Goal: Book appointment/travel/reservation

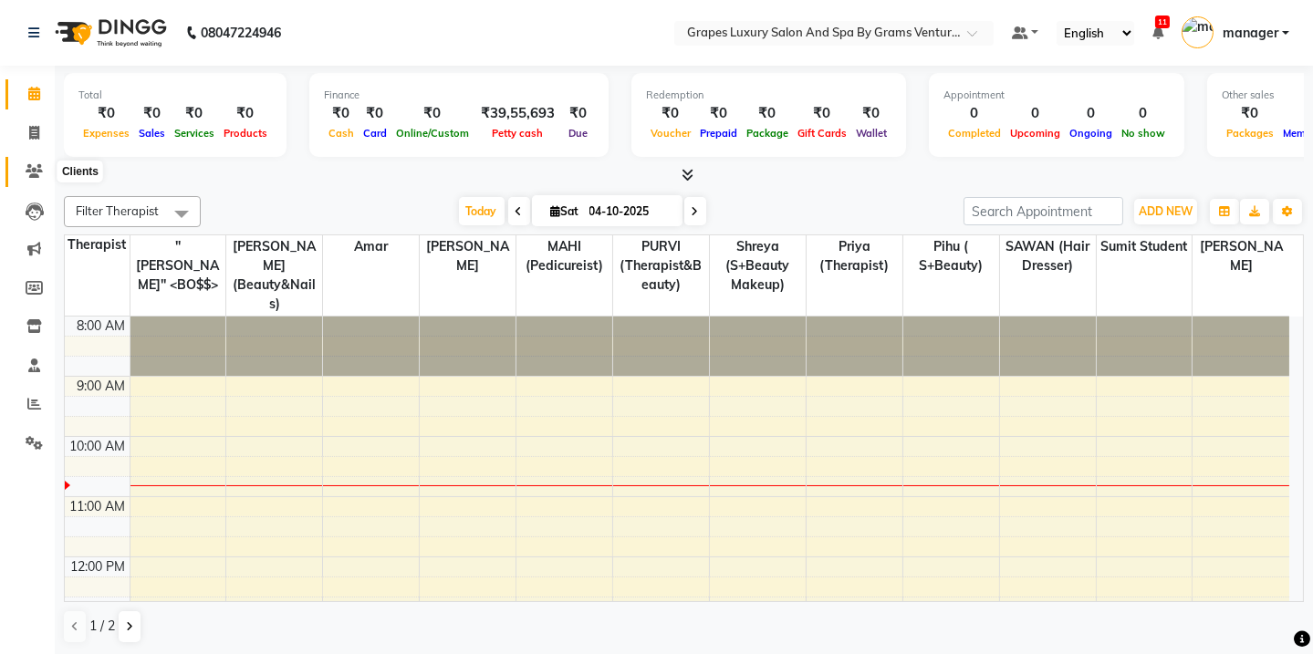
click at [41, 174] on icon at bounding box center [34, 171] width 17 height 14
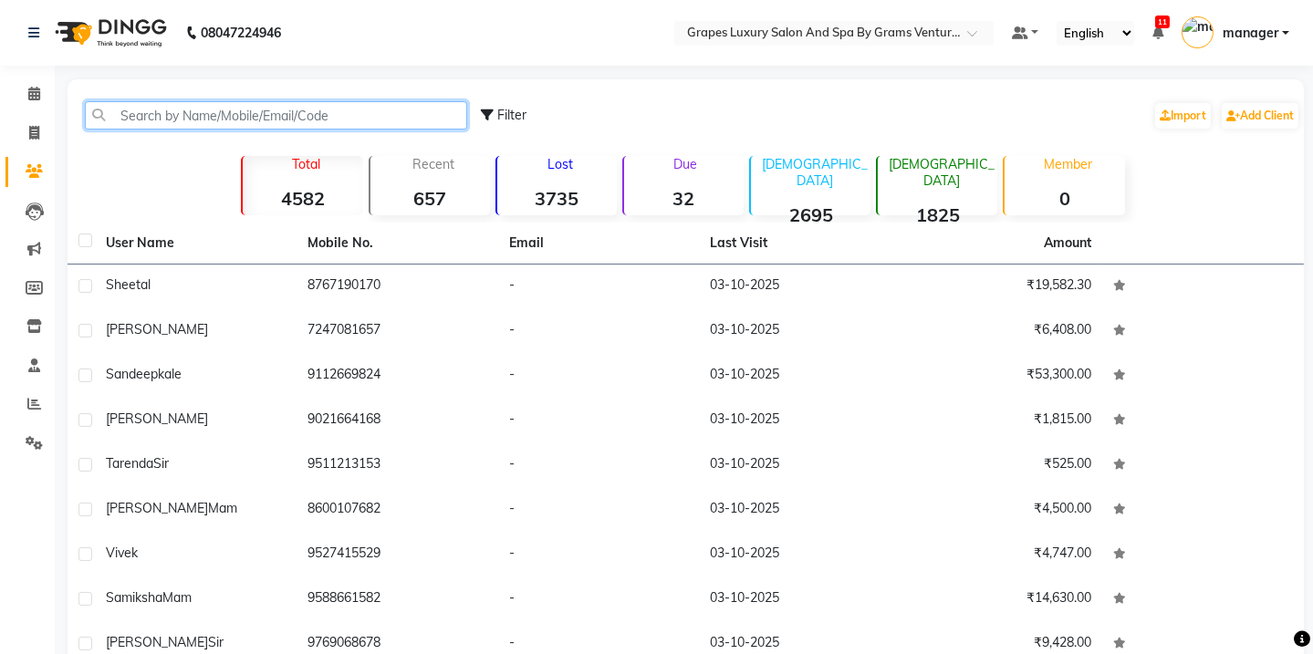
click at [154, 119] on input "text" at bounding box center [276, 115] width 382 height 28
click at [233, 116] on input "text" at bounding box center [276, 115] width 382 height 28
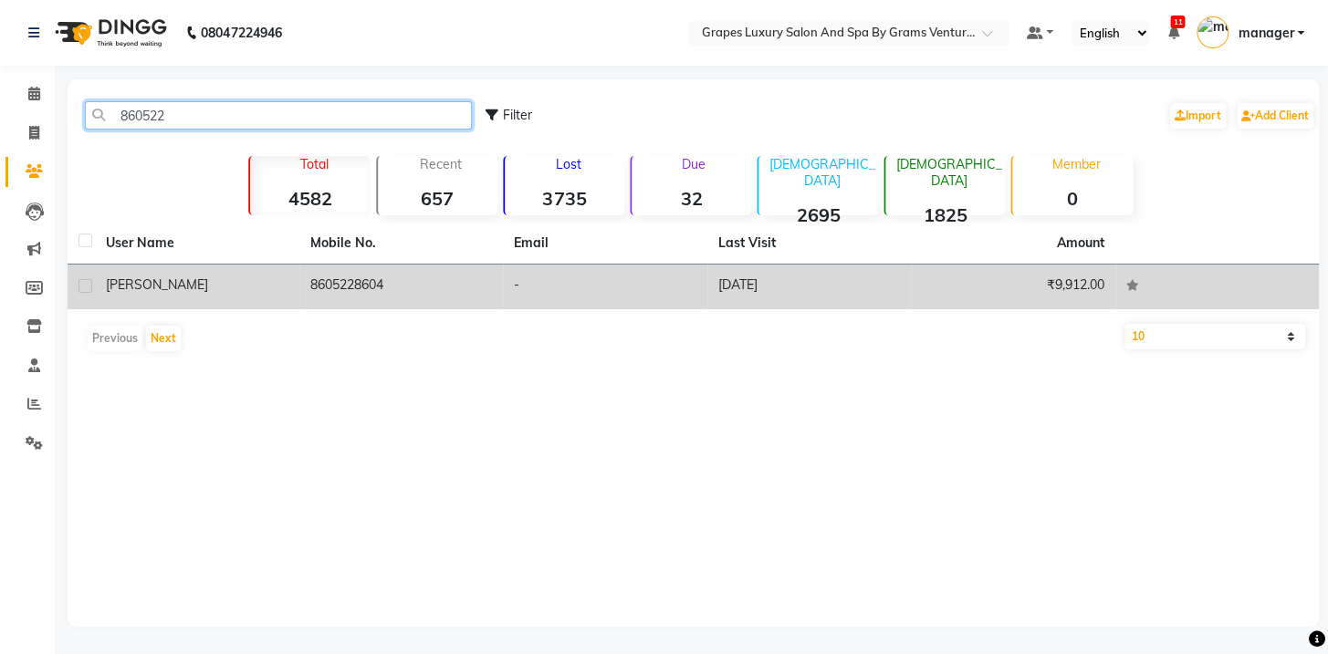
type input "860522"
click at [139, 288] on span "[PERSON_NAME]" at bounding box center [157, 285] width 102 height 16
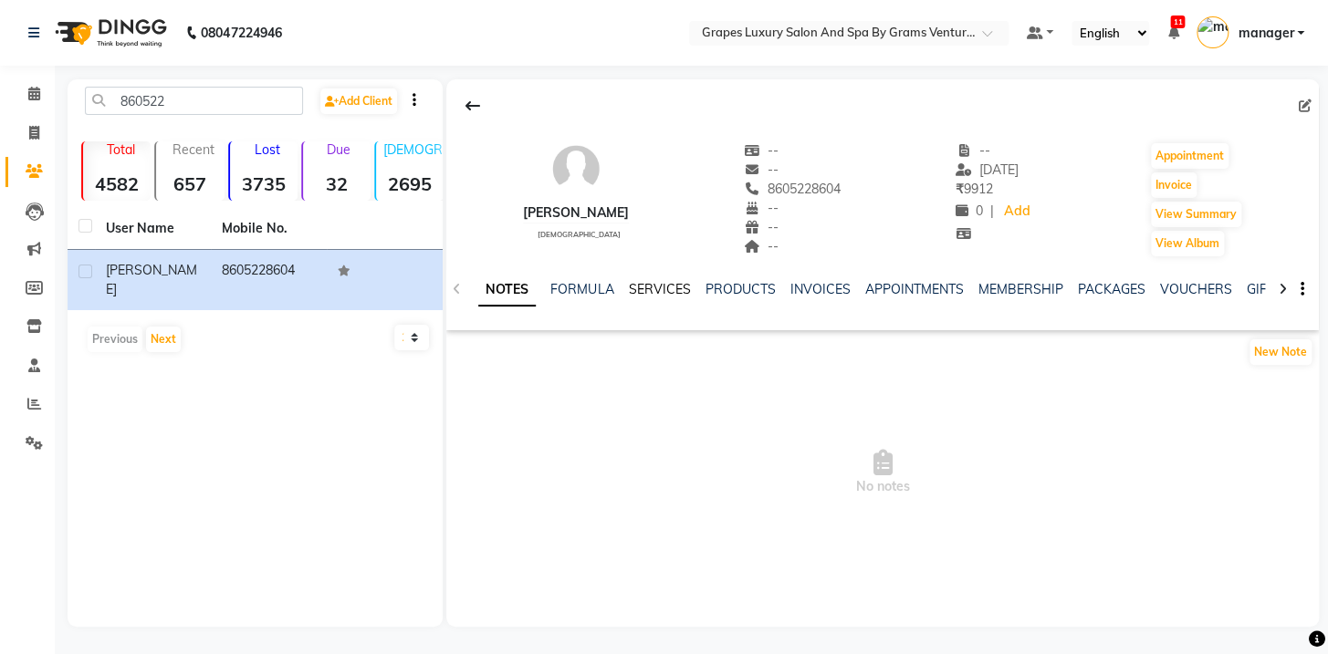
click at [652, 292] on link "SERVICES" at bounding box center [659, 289] width 62 height 16
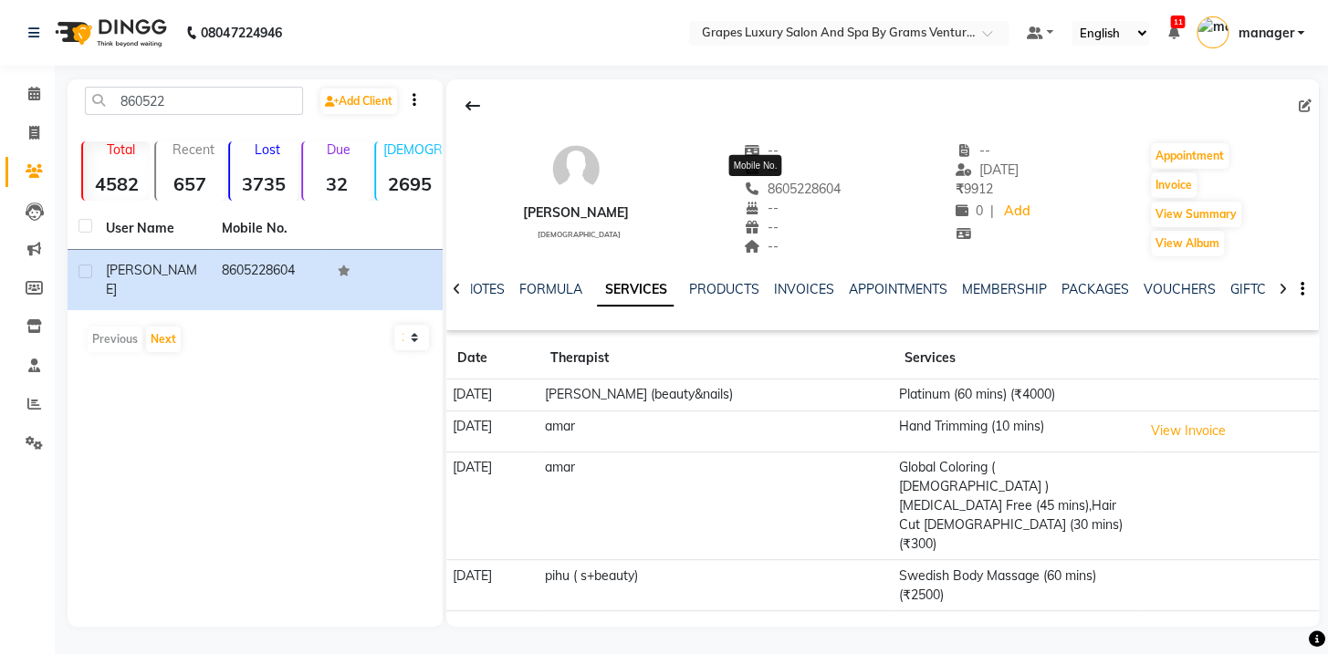
drag, startPoint x: 723, startPoint y: 185, endPoint x: 802, endPoint y: 194, distance: 79.9
click at [802, 194] on span "8605228604" at bounding box center [792, 189] width 97 height 16
copy span "8605228604"
click at [34, 91] on icon at bounding box center [34, 94] width 12 height 14
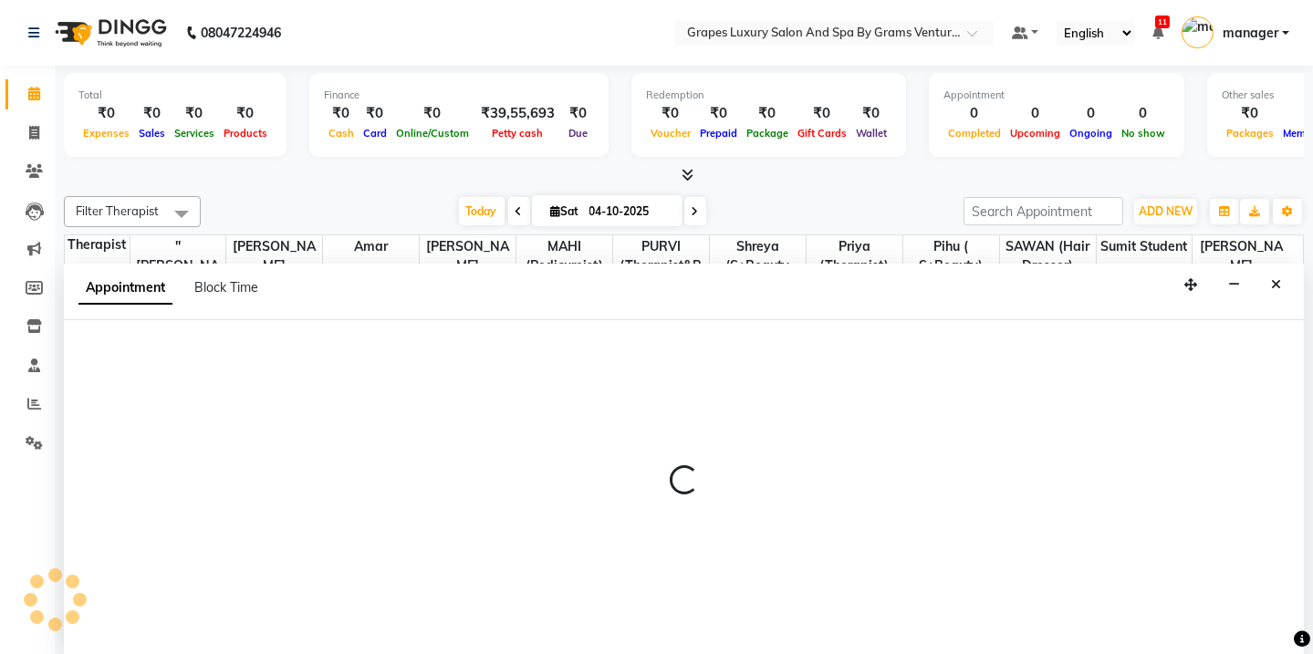
select select "47786"
select select "tentative"
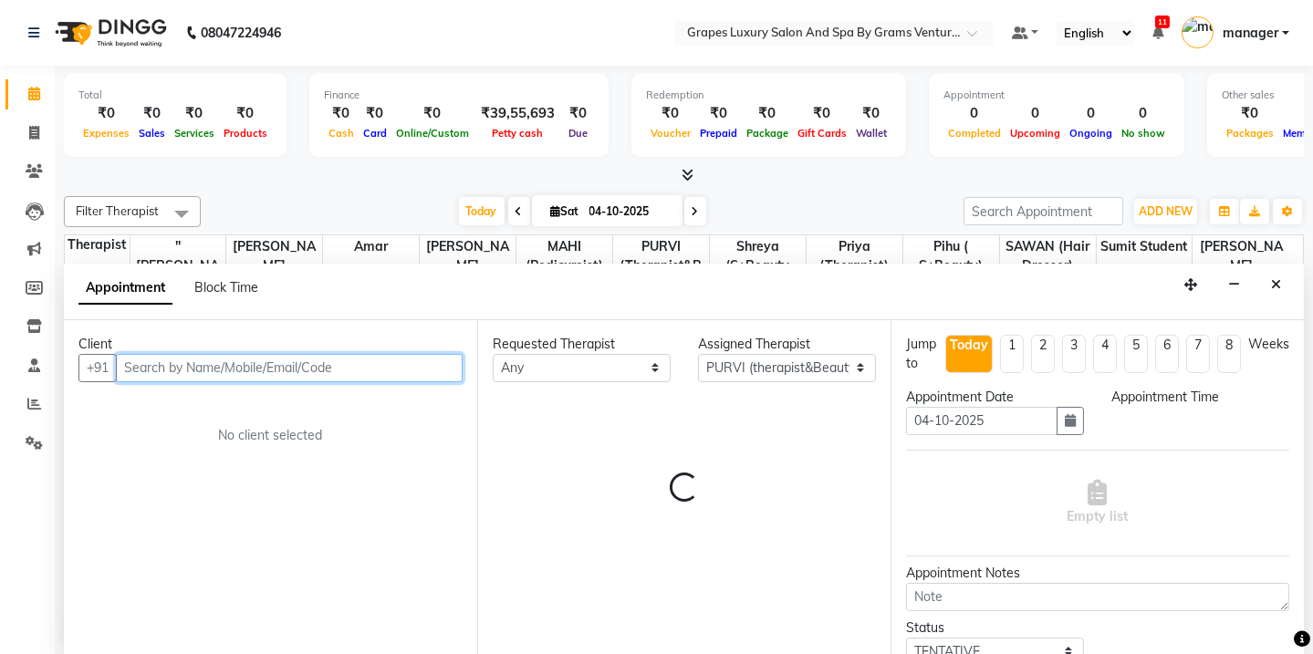
select select "645"
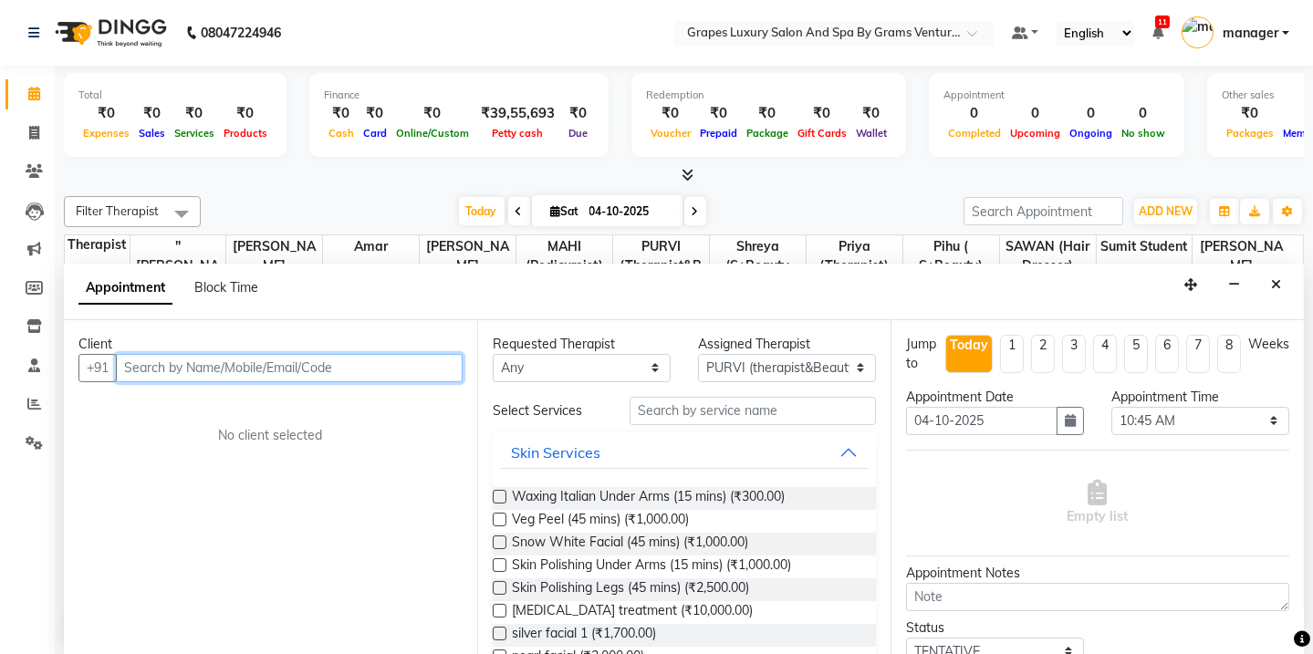
paste input "8605228604"
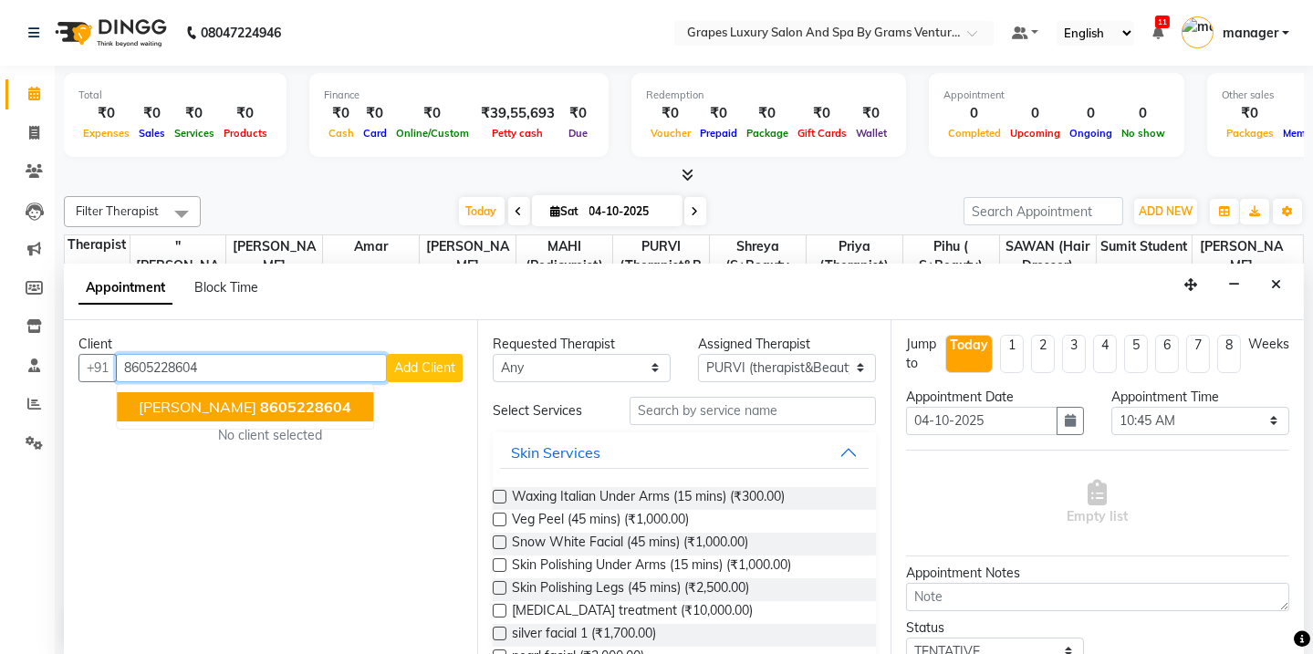
click at [260, 406] on span "8605228604" at bounding box center [305, 407] width 91 height 18
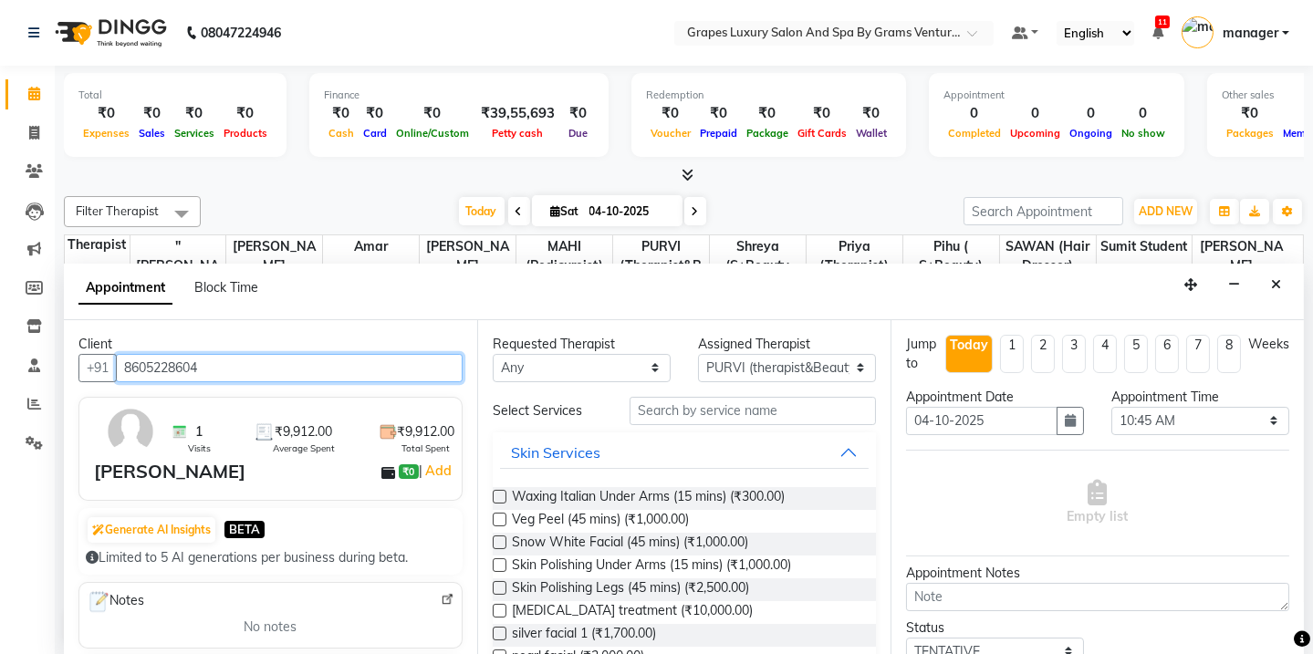
type input "8605228604"
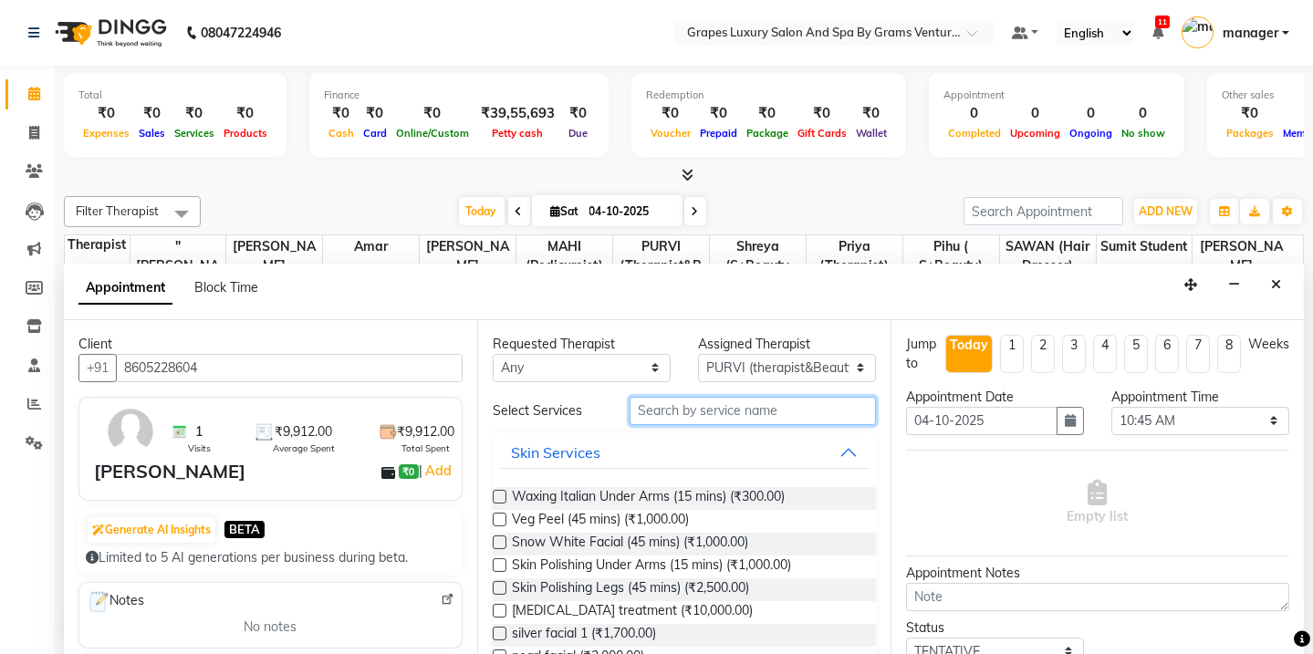
click at [691, 410] on input "text" at bounding box center [753, 411] width 246 height 28
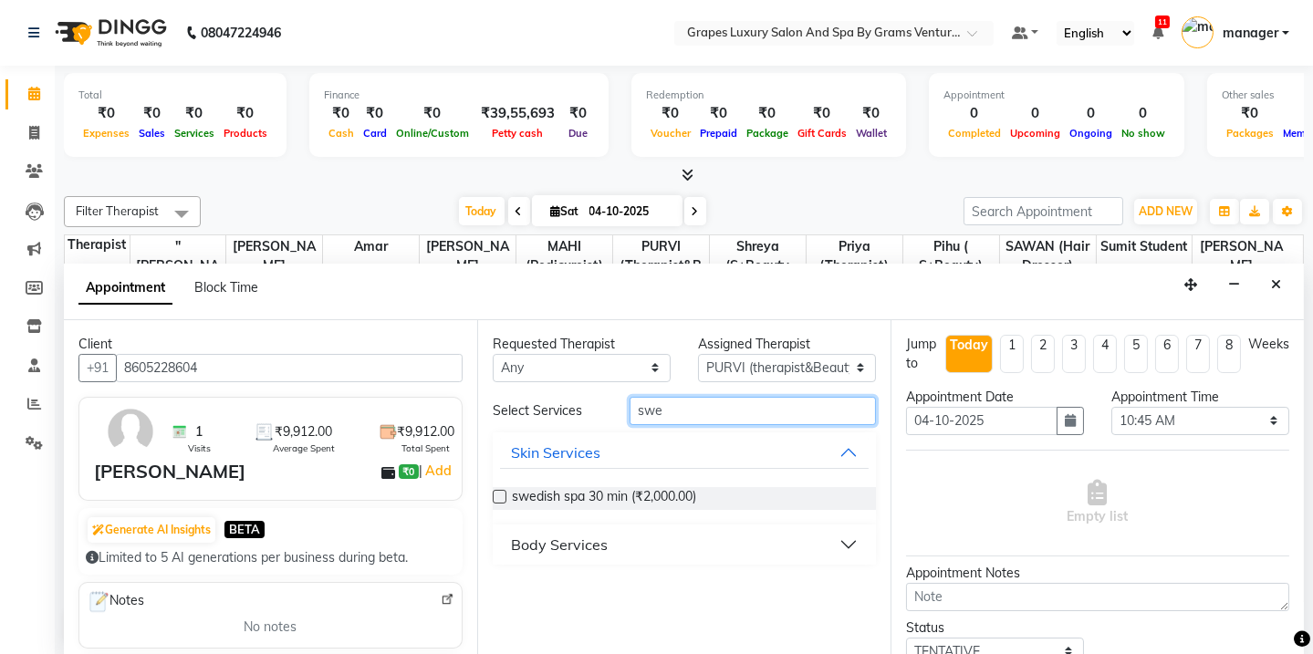
type input "swe"
click at [596, 549] on div "Body Services" at bounding box center [559, 545] width 97 height 22
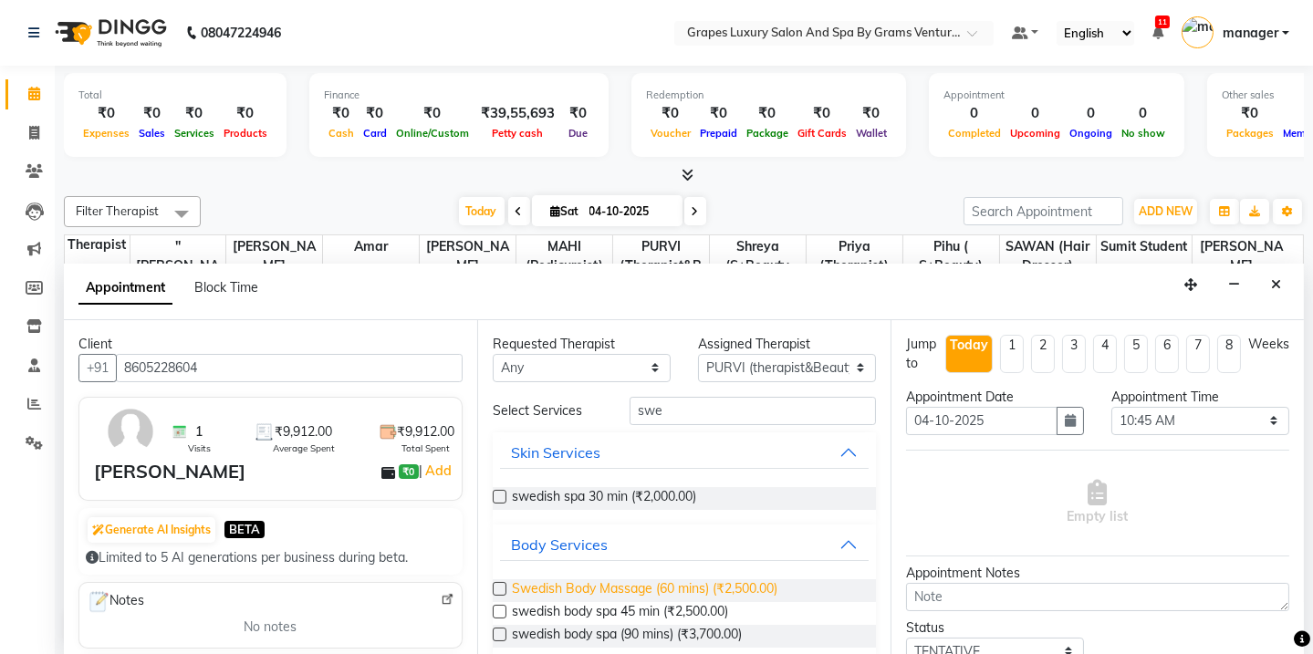
click at [618, 580] on span "Swedish Body Massage (60 mins) (₹2,500.00)" at bounding box center [645, 591] width 266 height 23
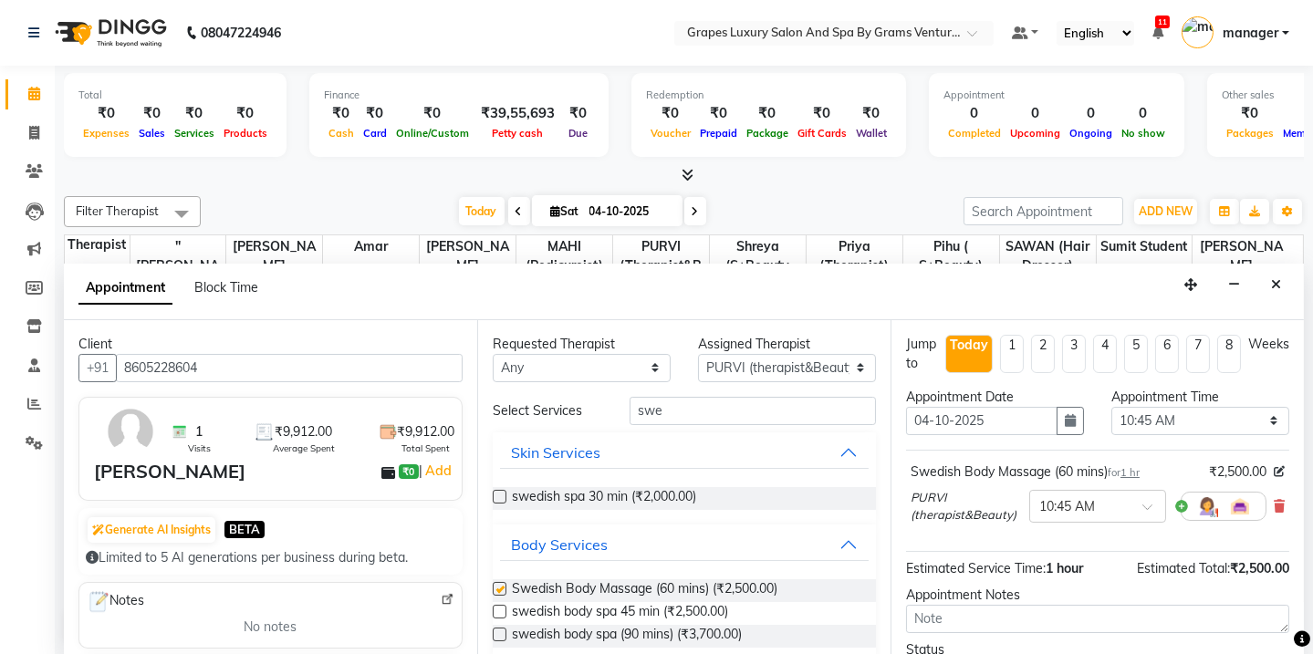
checkbox input "false"
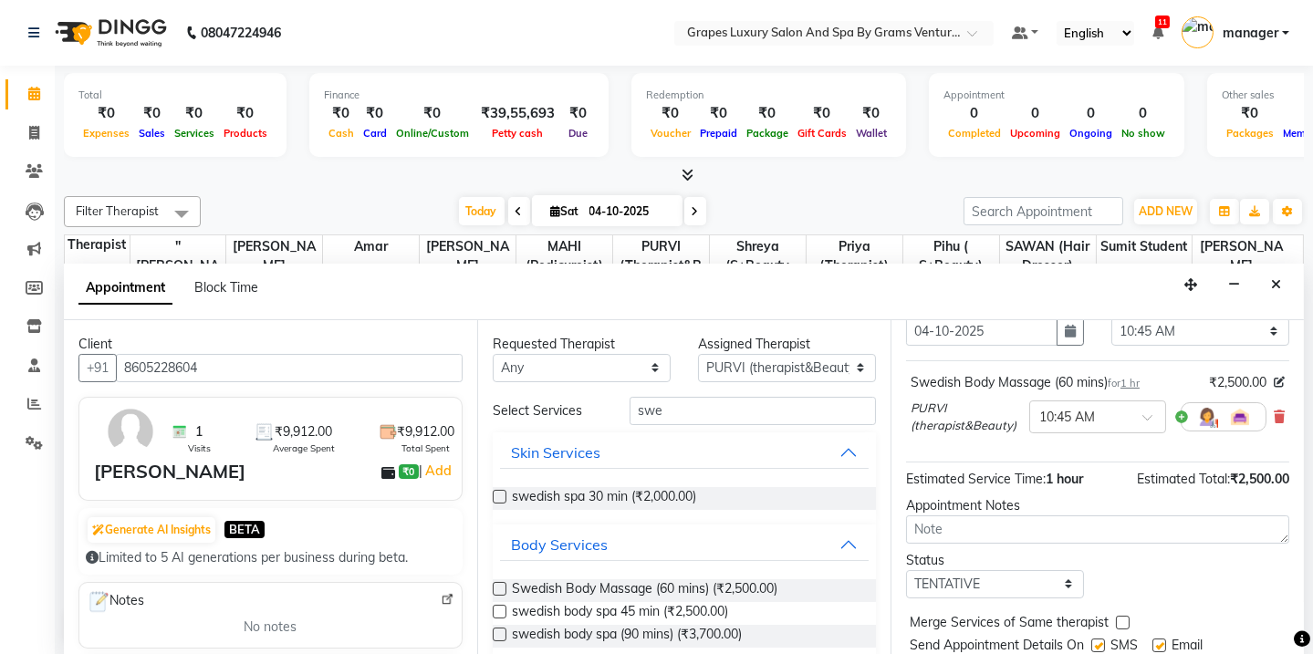
scroll to position [146, 0]
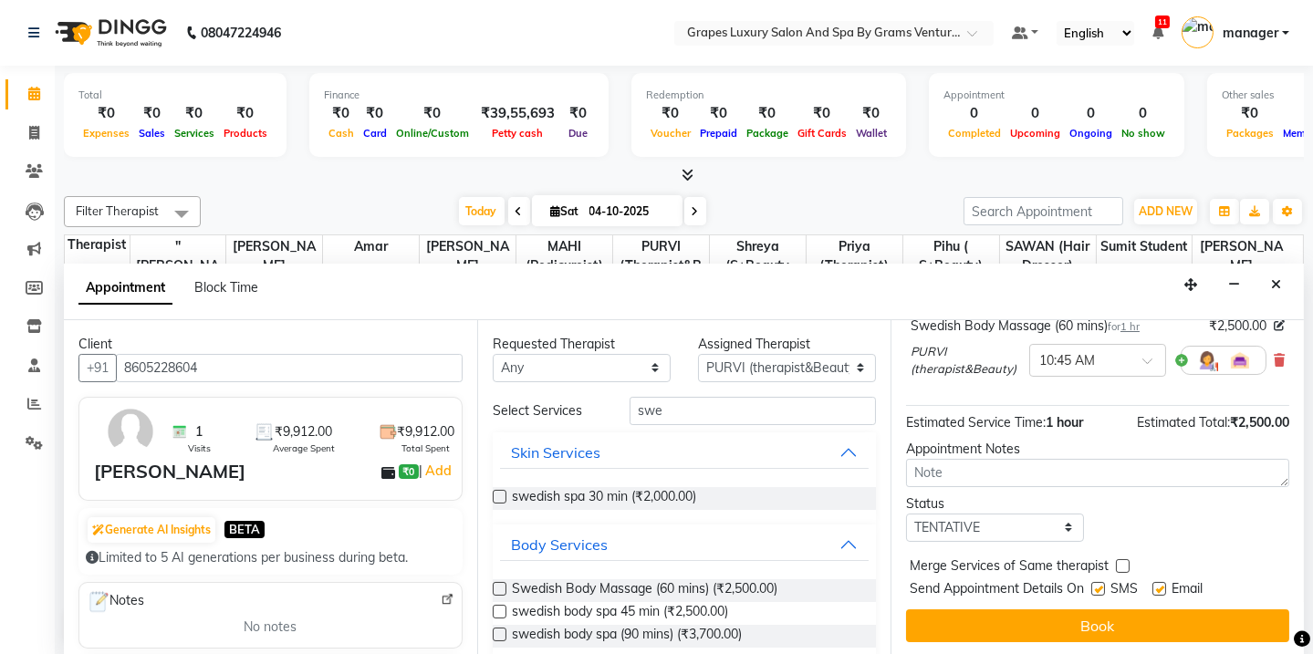
click at [1096, 589] on label at bounding box center [1099, 589] width 14 height 14
click at [1096, 589] on input "checkbox" at bounding box center [1098, 591] width 12 height 12
checkbox input "false"
click at [1157, 589] on label at bounding box center [1160, 589] width 14 height 14
click at [1157, 589] on input "checkbox" at bounding box center [1159, 591] width 12 height 12
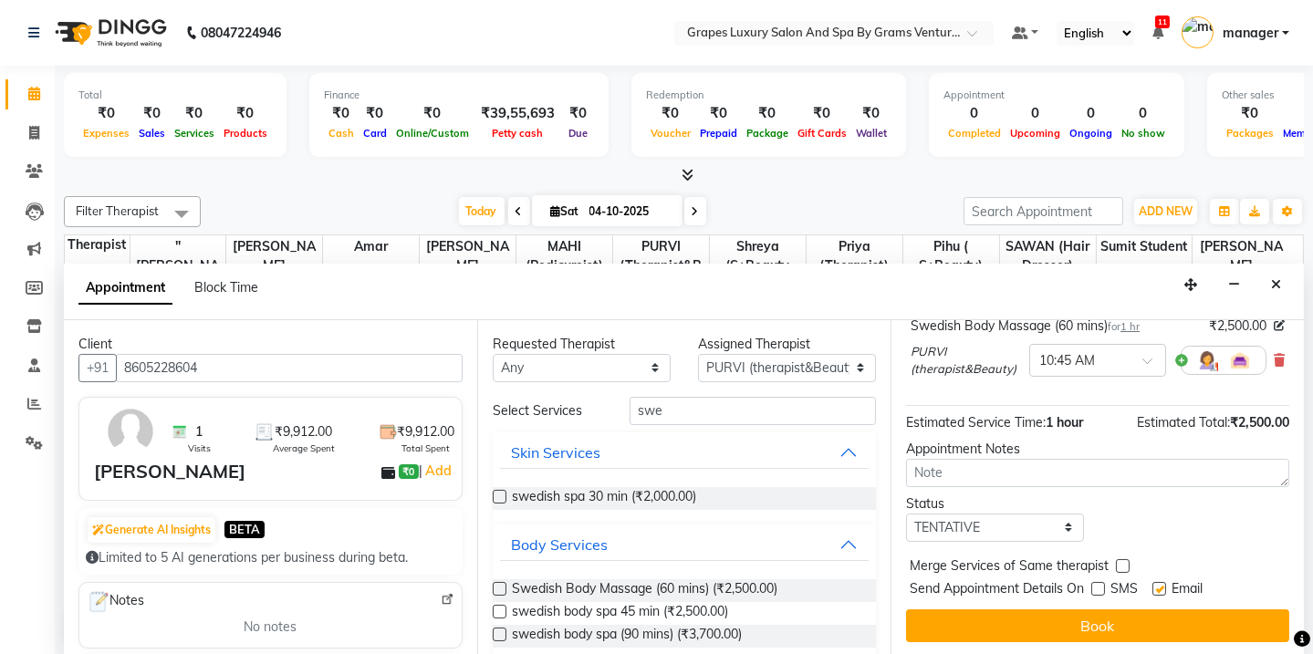
checkbox input "false"
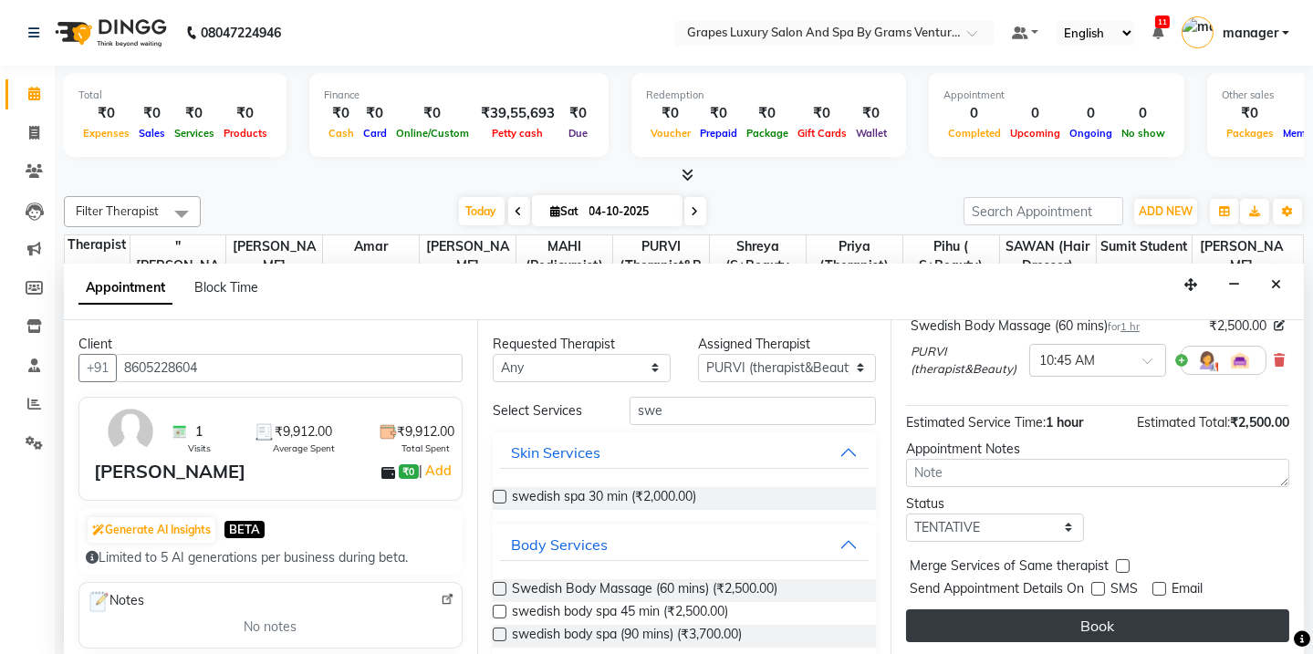
click at [1181, 610] on button "Book" at bounding box center [1097, 626] width 383 height 33
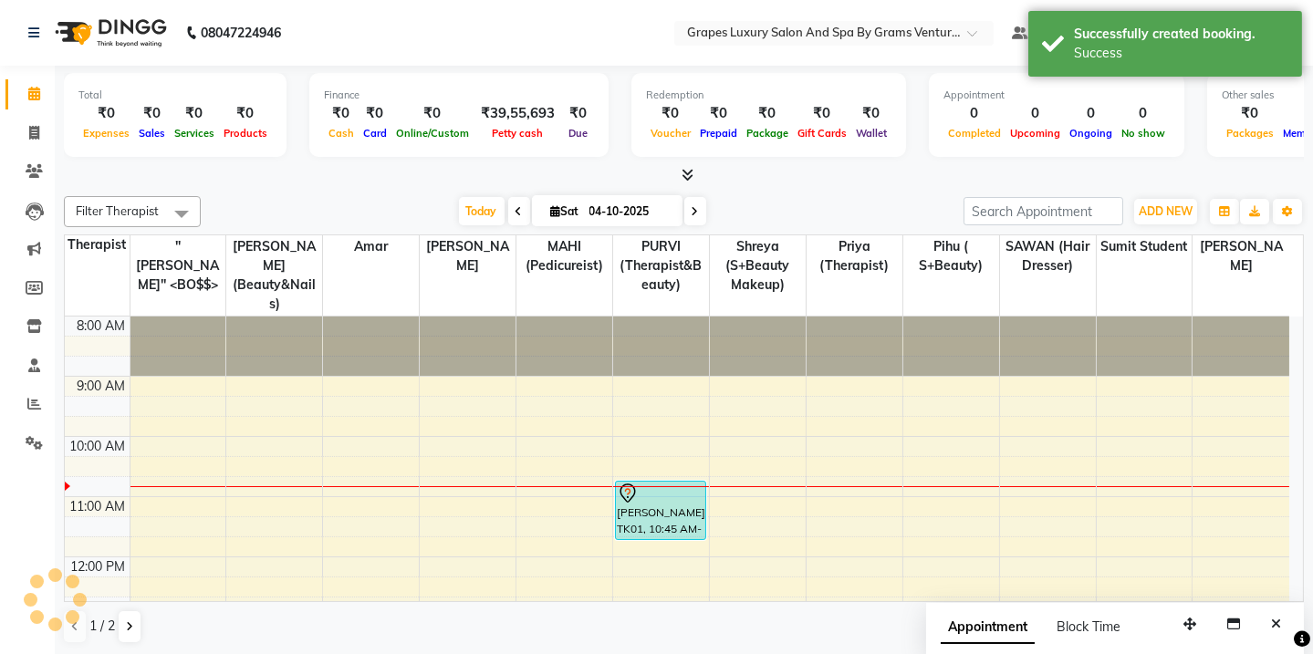
scroll to position [0, 0]
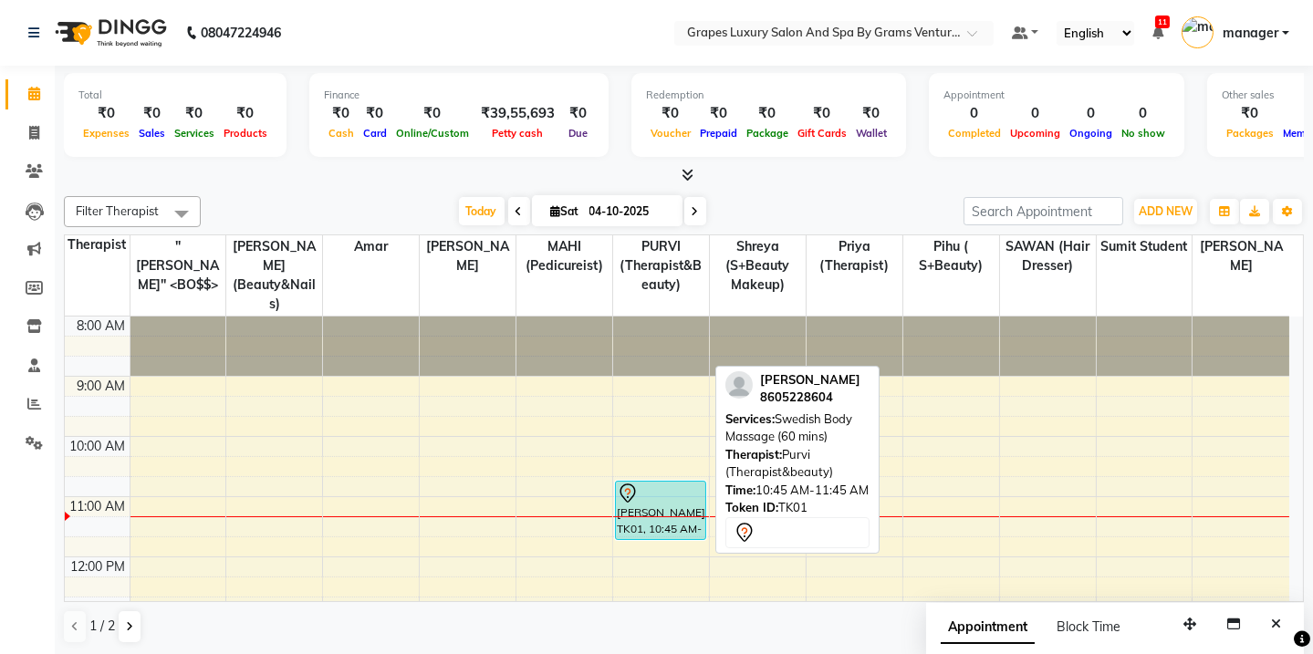
click at [694, 489] on div "[PERSON_NAME], TK01, 10:45 AM-11:45 AM, Swedish Body Massage (60 mins)" at bounding box center [660, 511] width 89 height 58
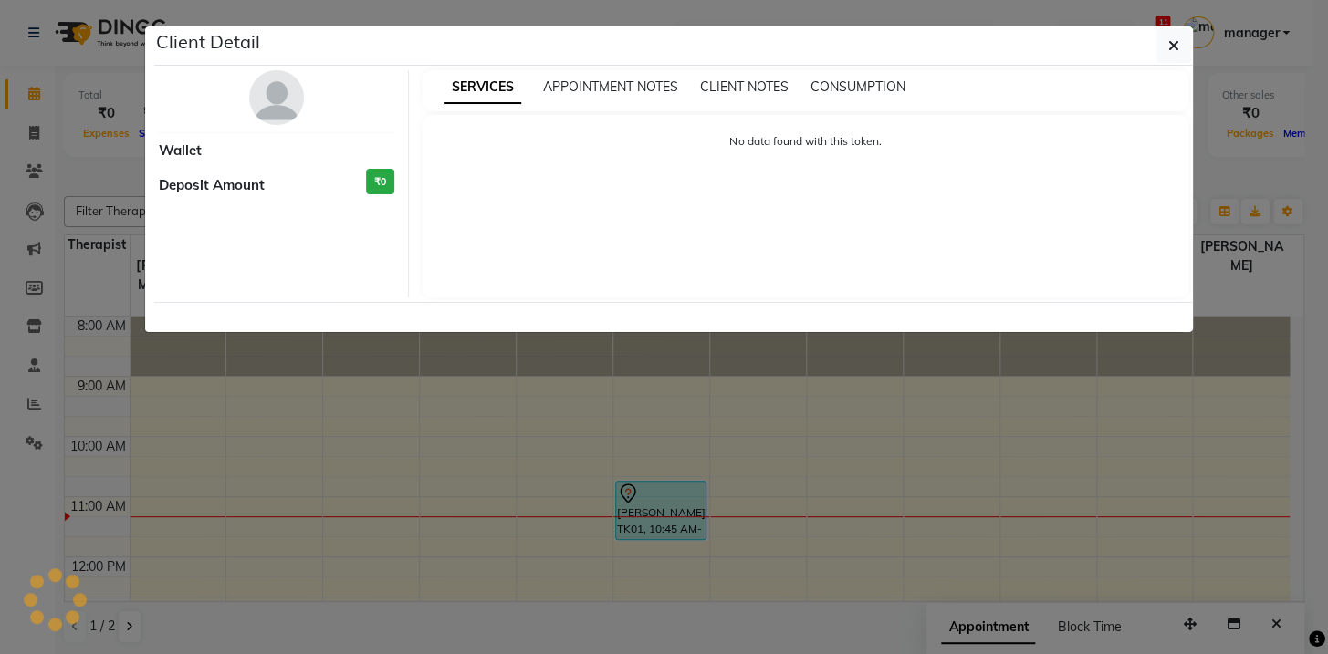
select select "7"
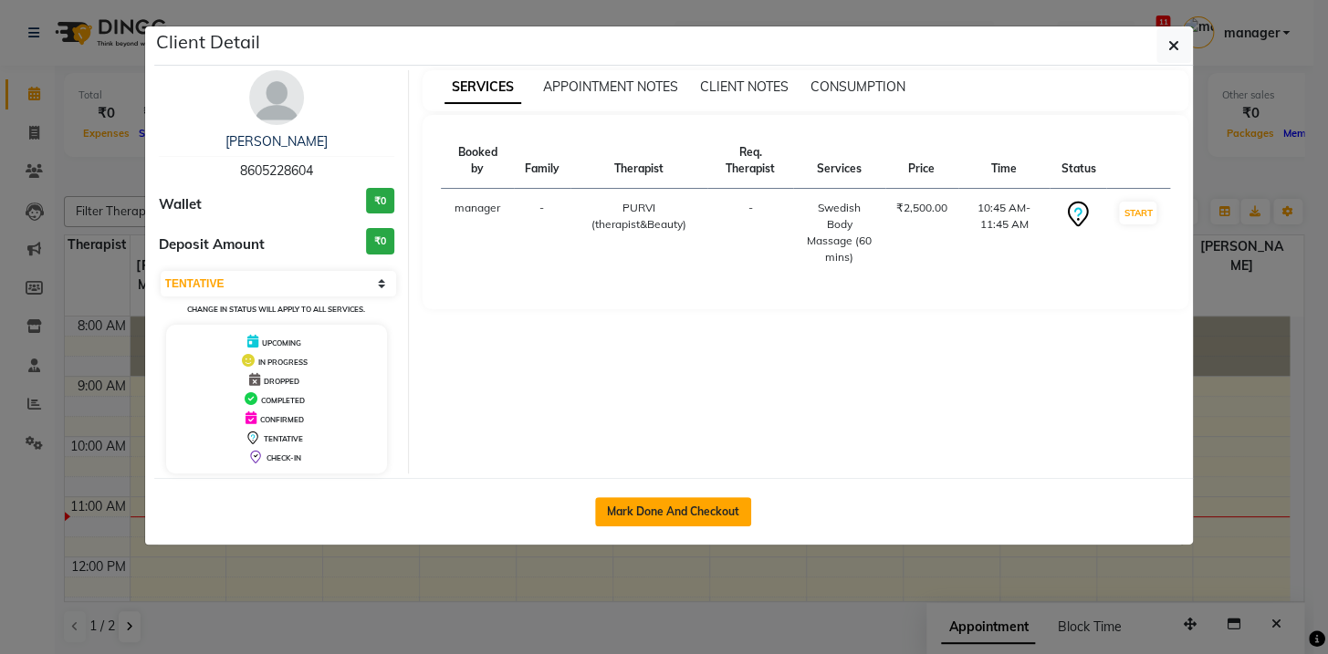
click at [705, 516] on button "Mark Done And Checkout" at bounding box center [673, 511] width 156 height 29
select select "service"
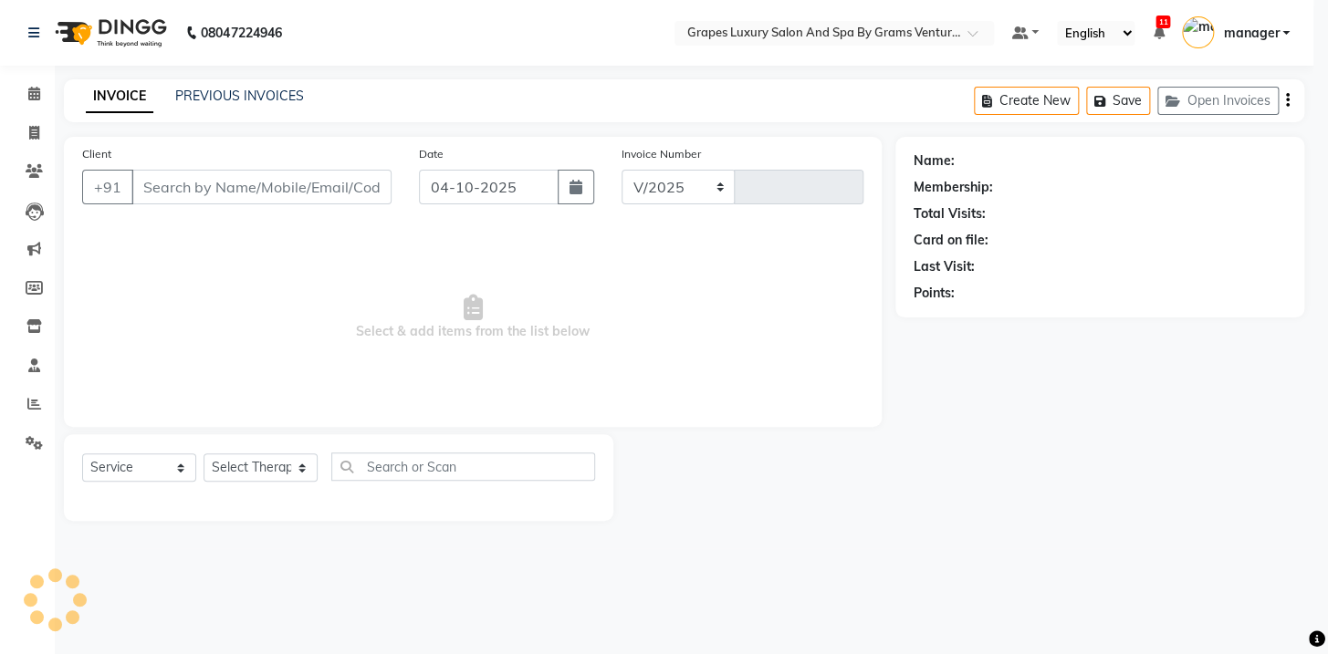
select select "3585"
type input "2773"
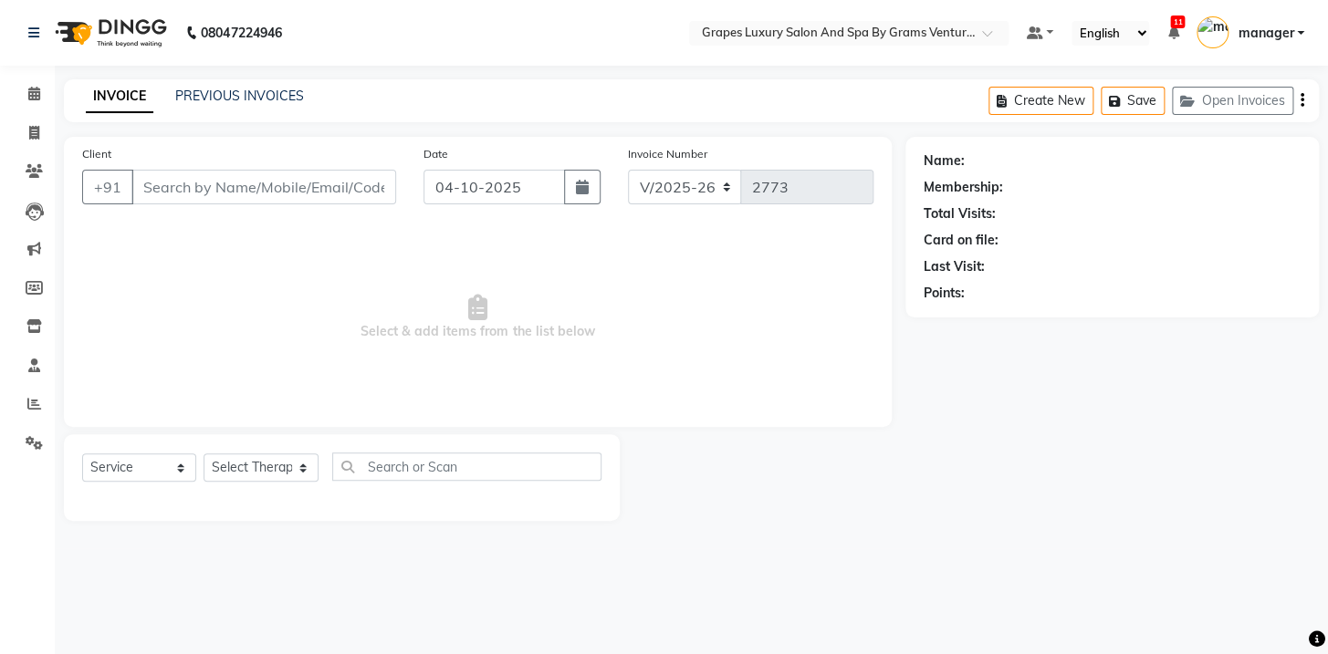
type input "8605228604"
select select "47786"
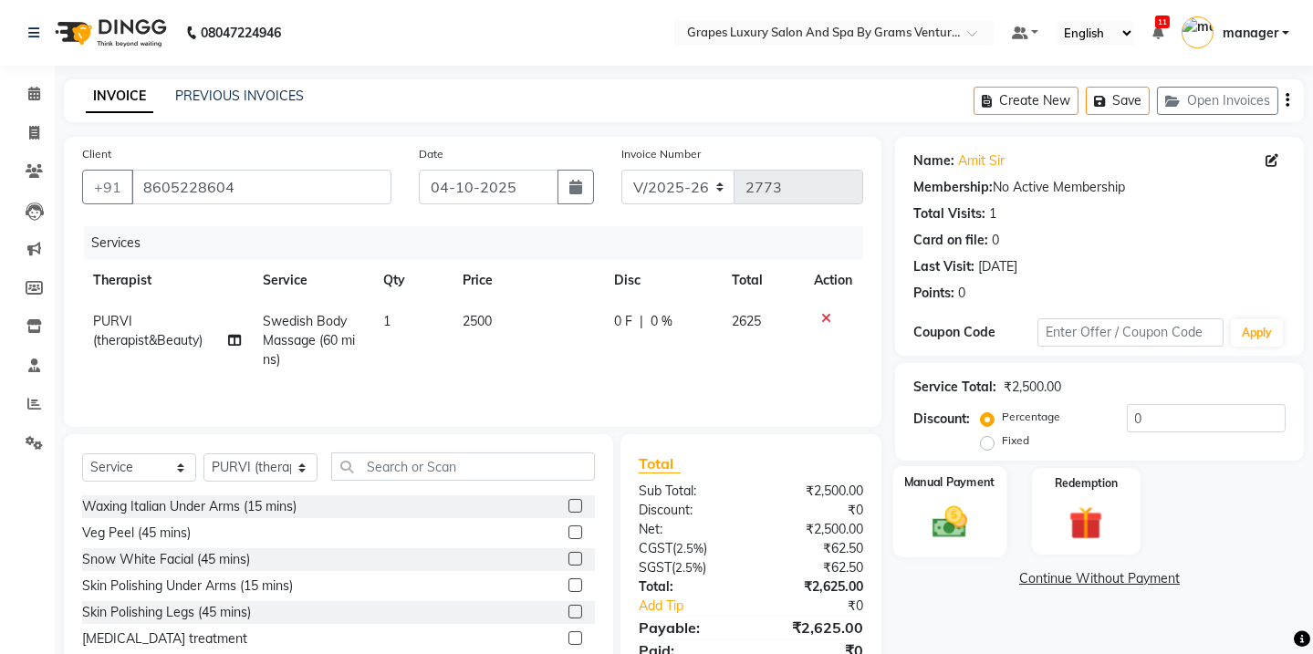
click at [959, 530] on img at bounding box center [950, 522] width 57 height 40
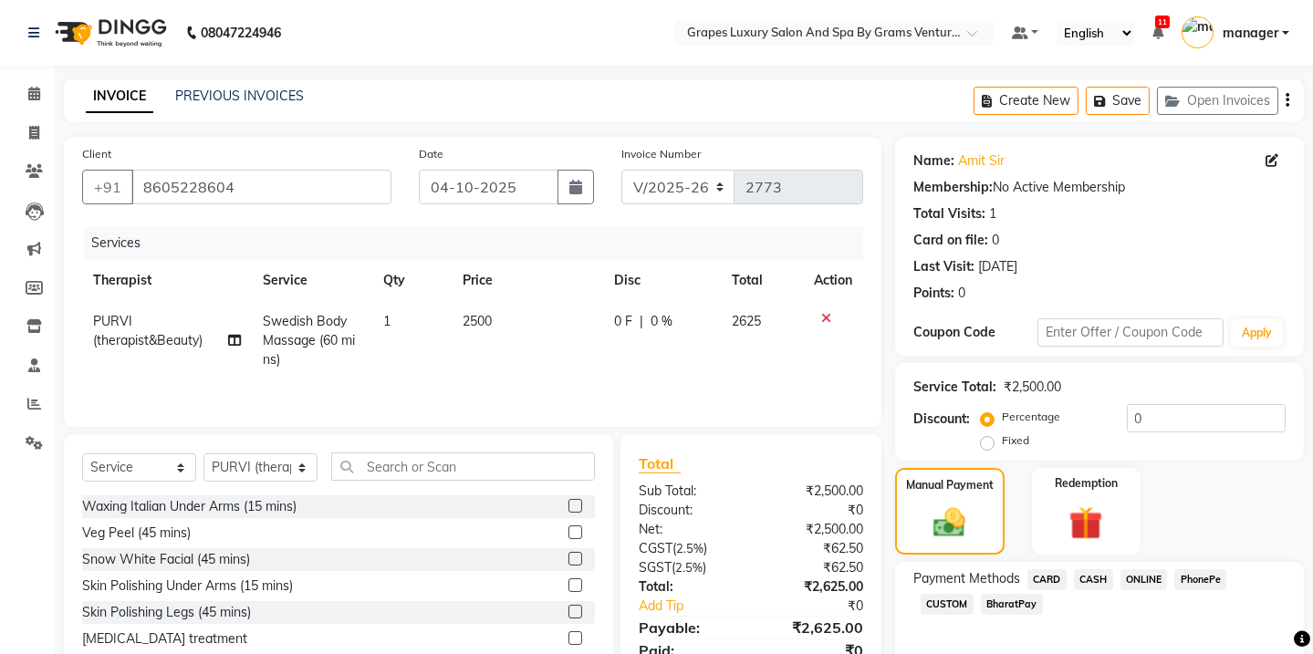
click at [1083, 581] on span "CASH" at bounding box center [1093, 580] width 39 height 21
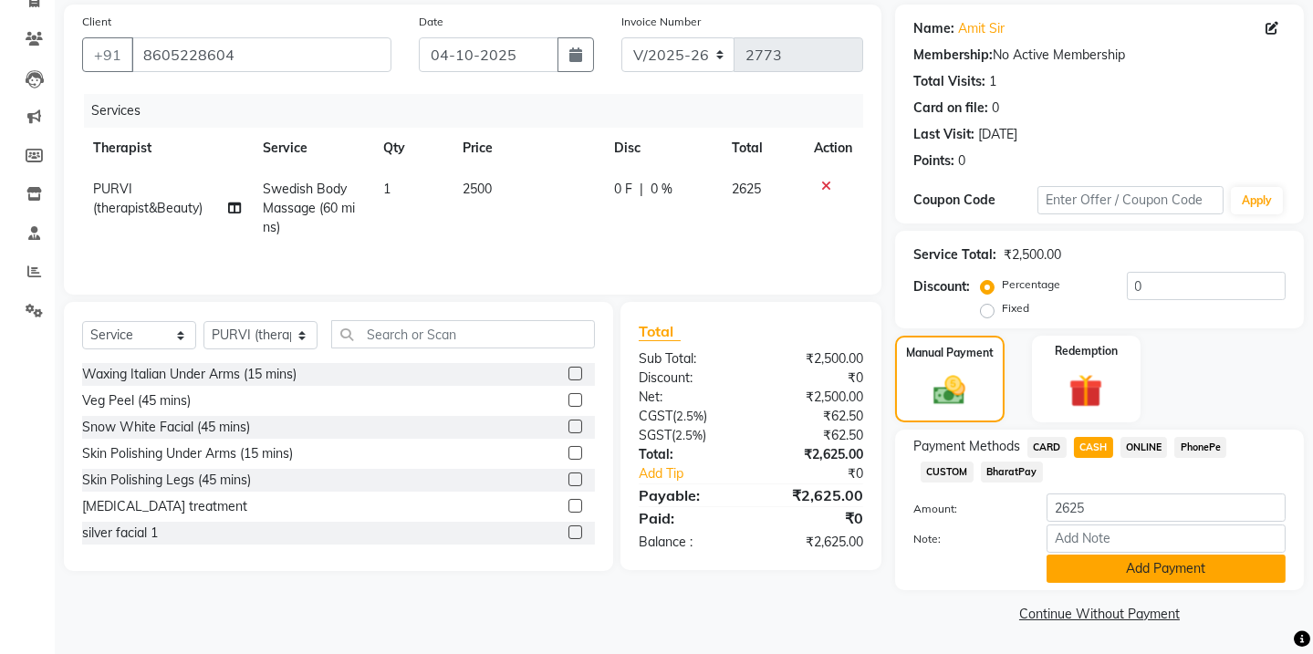
click at [1178, 569] on button "Add Payment" at bounding box center [1166, 569] width 239 height 28
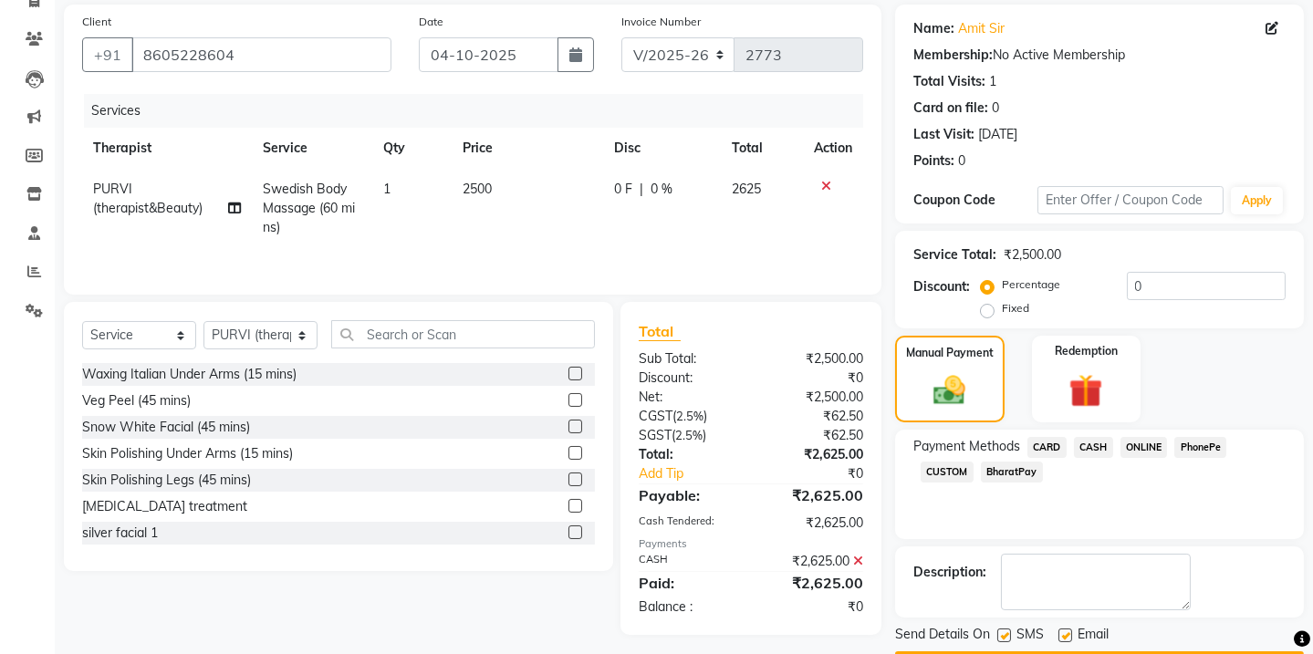
scroll to position [183, 0]
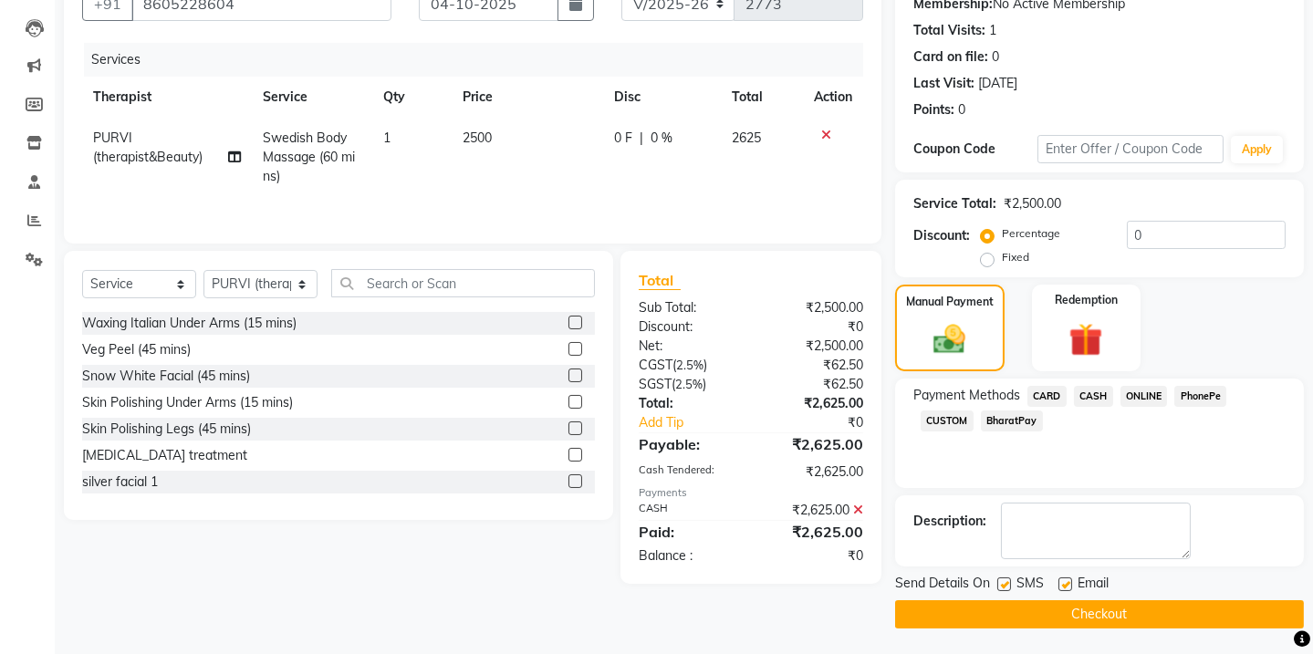
click at [999, 581] on label at bounding box center [1005, 585] width 14 height 14
click at [999, 581] on input "checkbox" at bounding box center [1004, 586] width 12 height 12
checkbox input "false"
click at [1059, 583] on label at bounding box center [1066, 585] width 14 height 14
click at [1059, 583] on input "checkbox" at bounding box center [1065, 586] width 12 height 12
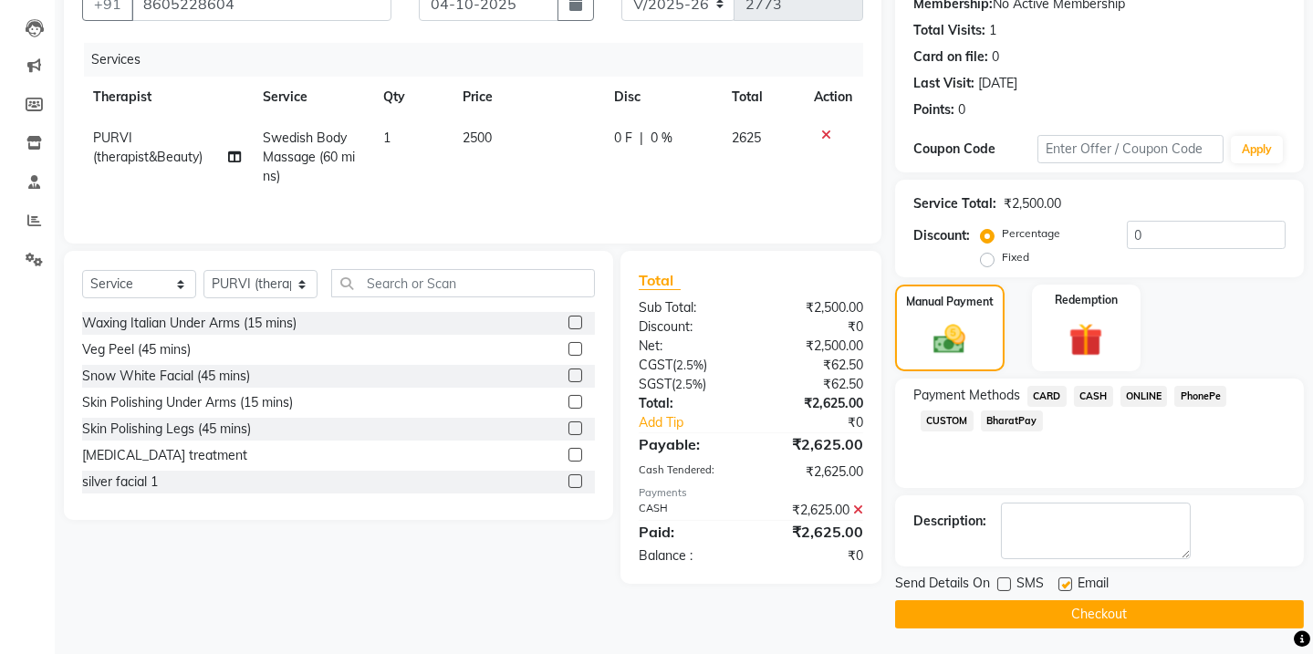
checkbox input "false"
click at [1065, 602] on button "Checkout" at bounding box center [1099, 615] width 409 height 28
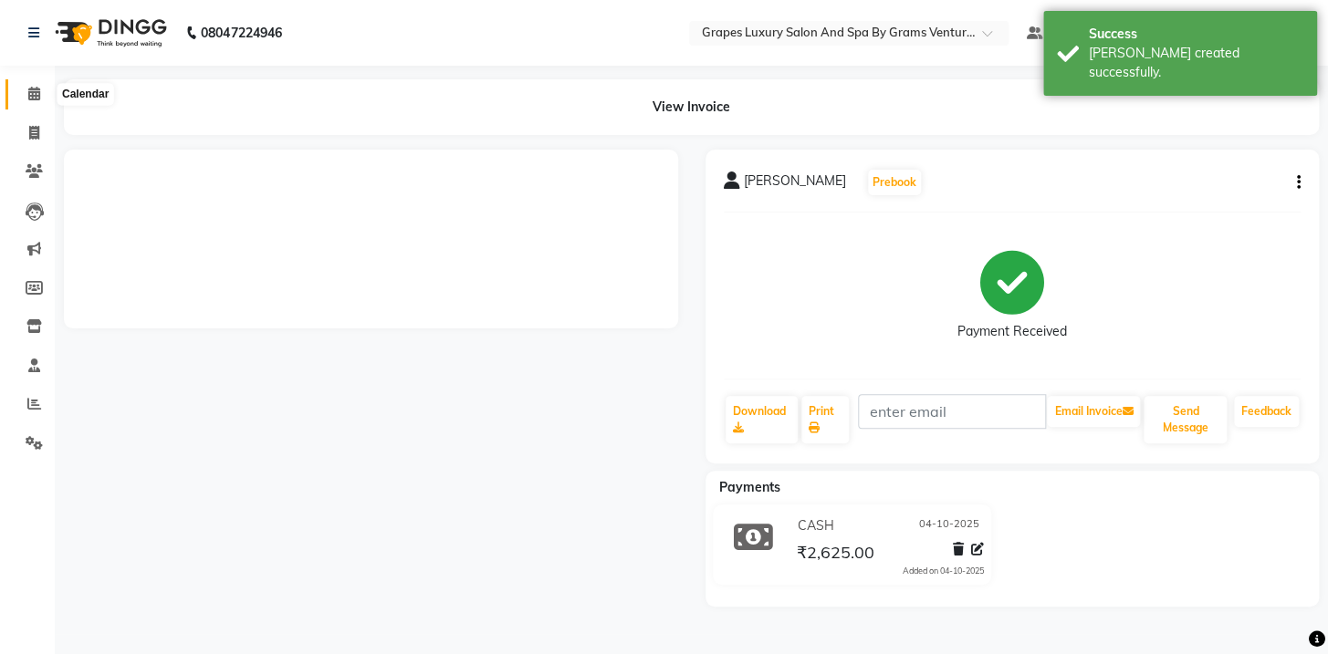
click at [36, 91] on icon at bounding box center [34, 94] width 12 height 14
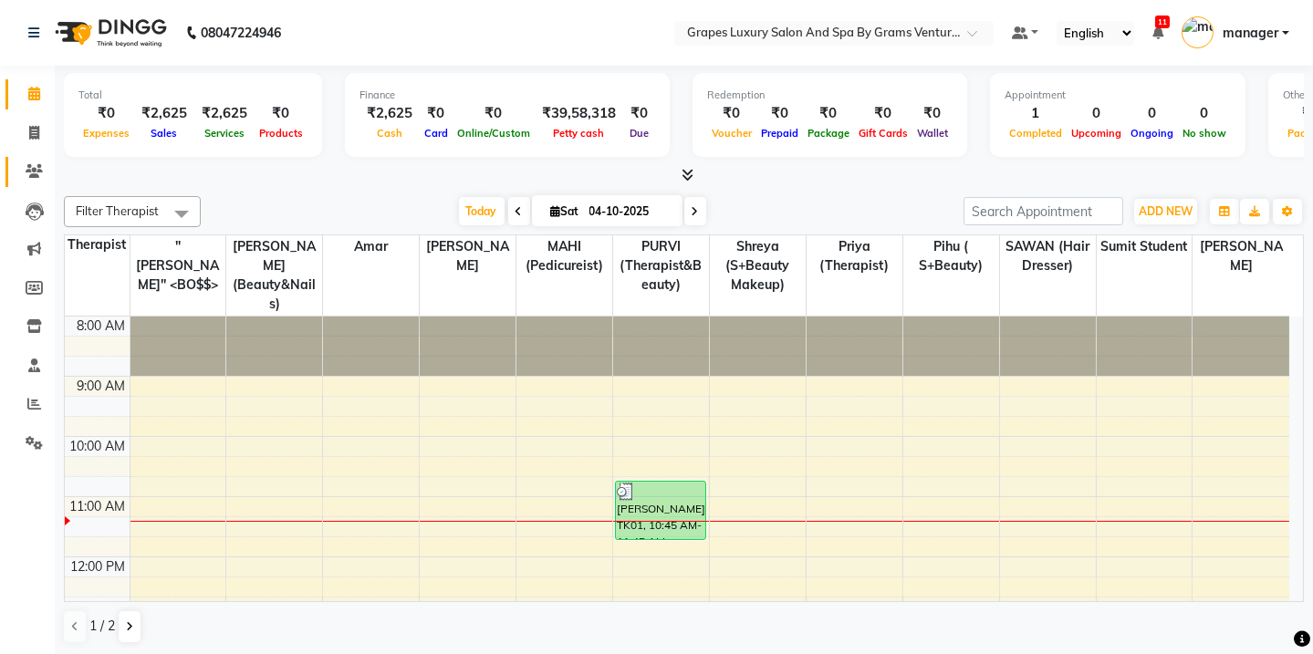
click at [39, 173] on icon at bounding box center [34, 171] width 17 height 14
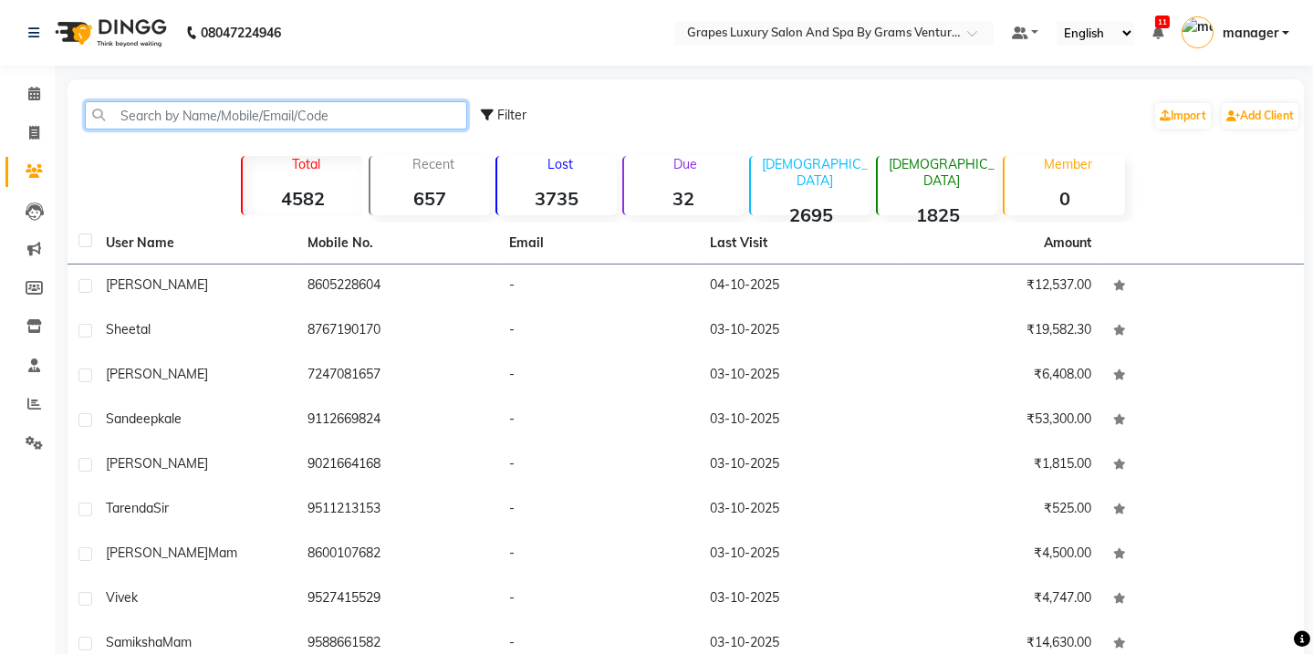
click at [191, 120] on input "text" at bounding box center [276, 115] width 382 height 28
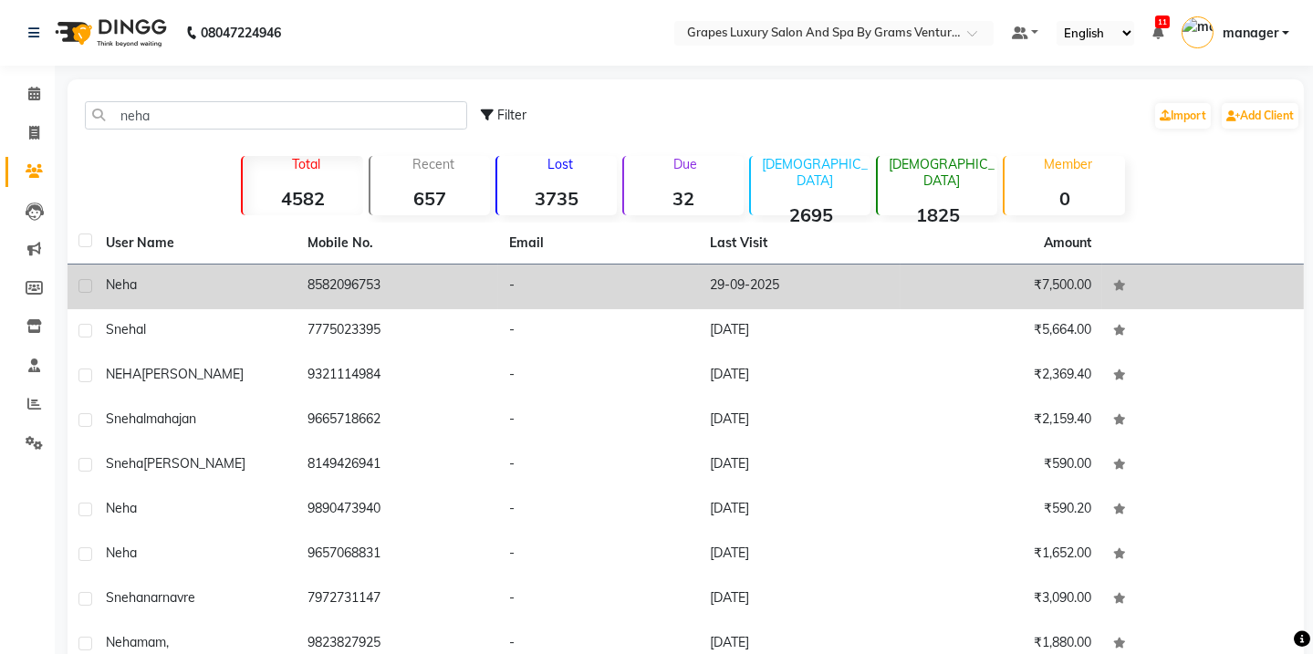
click at [115, 287] on span "neha" at bounding box center [121, 285] width 31 height 16
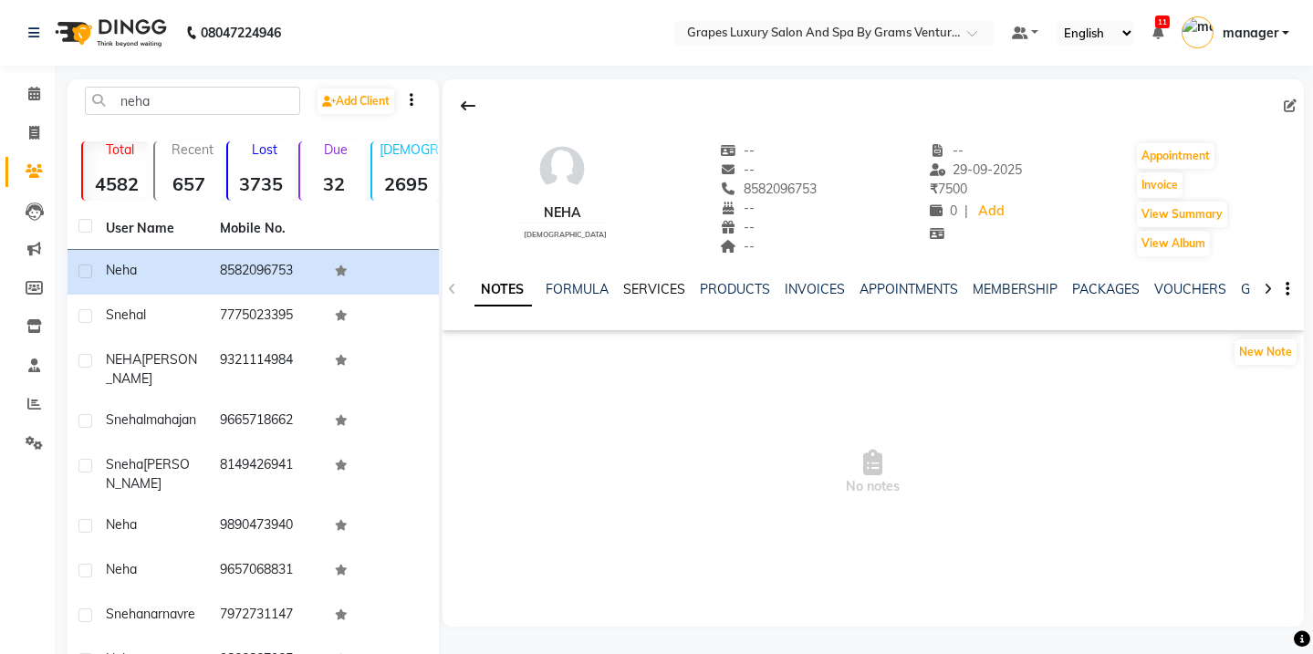
click at [644, 290] on link "SERVICES" at bounding box center [655, 289] width 62 height 16
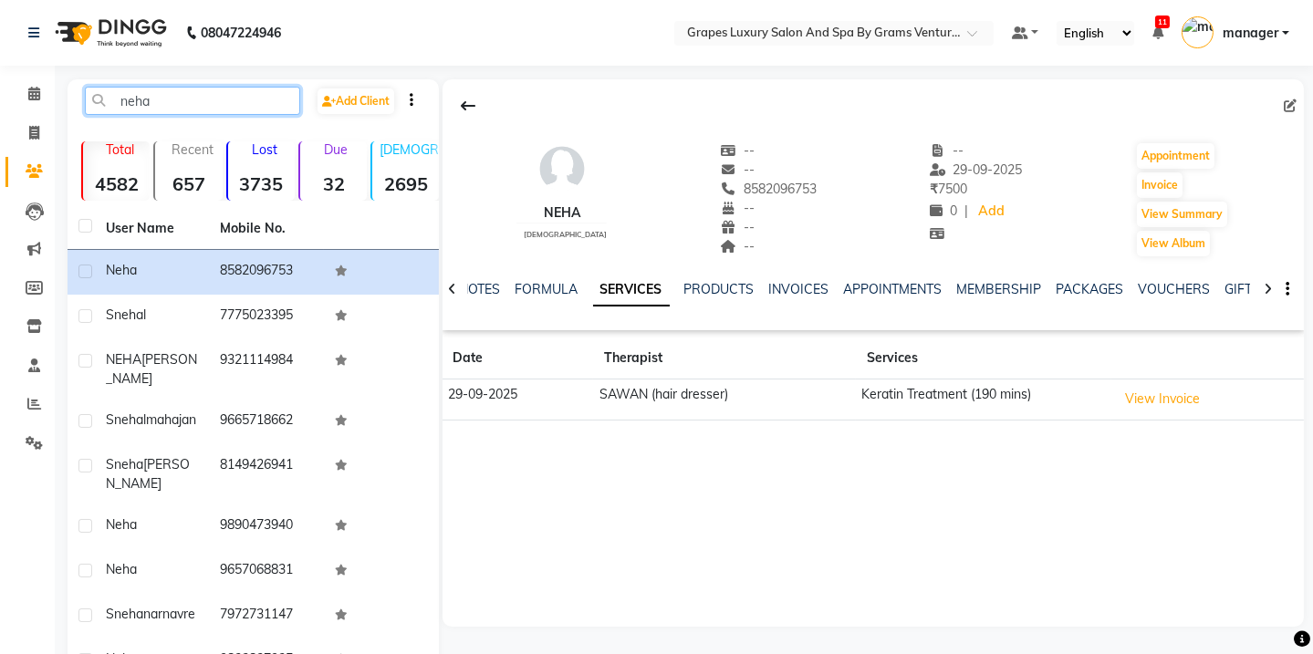
click at [167, 110] on input "neha" at bounding box center [192, 101] width 215 height 28
type input "n"
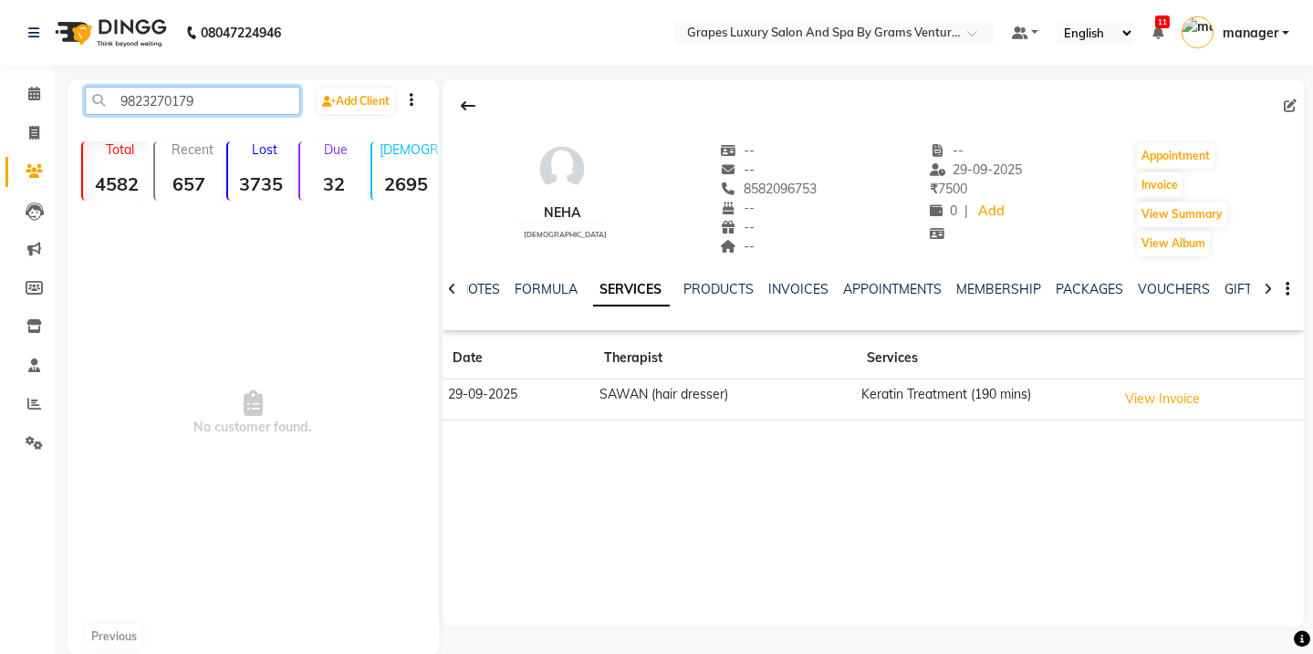
click at [222, 106] on input "9823270179" at bounding box center [192, 101] width 215 height 28
click at [462, 109] on icon at bounding box center [469, 106] width 15 height 15
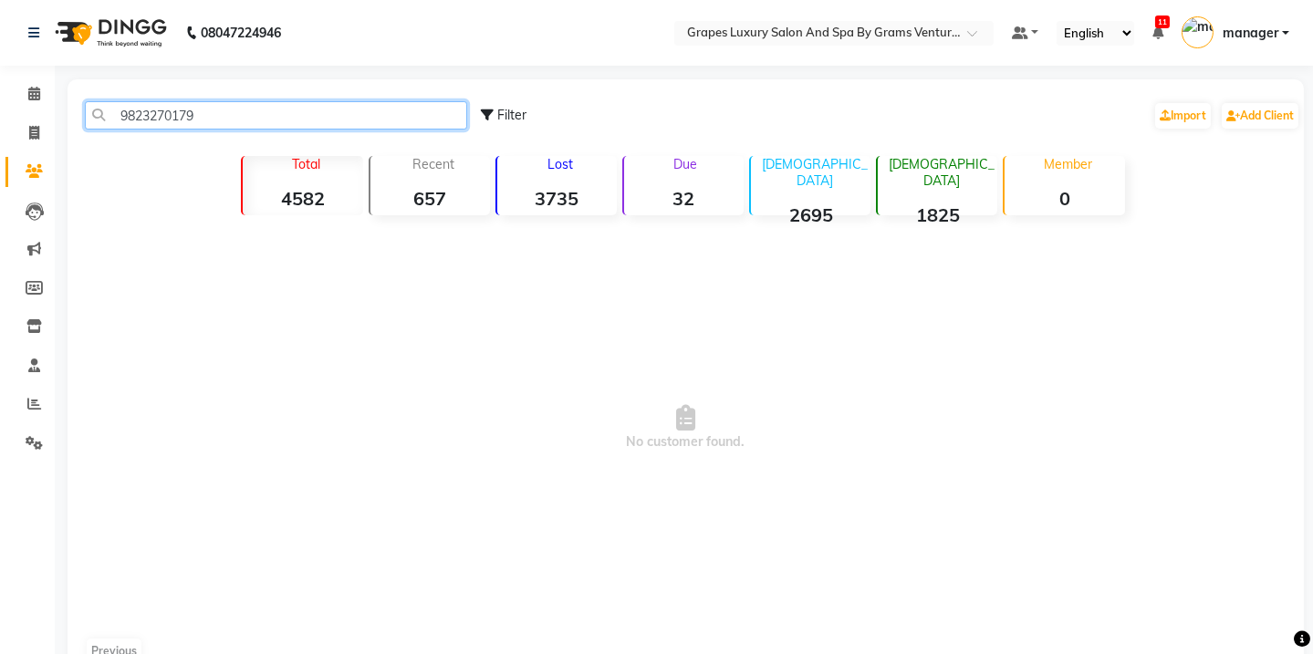
click at [213, 119] on input "9823270179" at bounding box center [276, 115] width 382 height 28
type input "9"
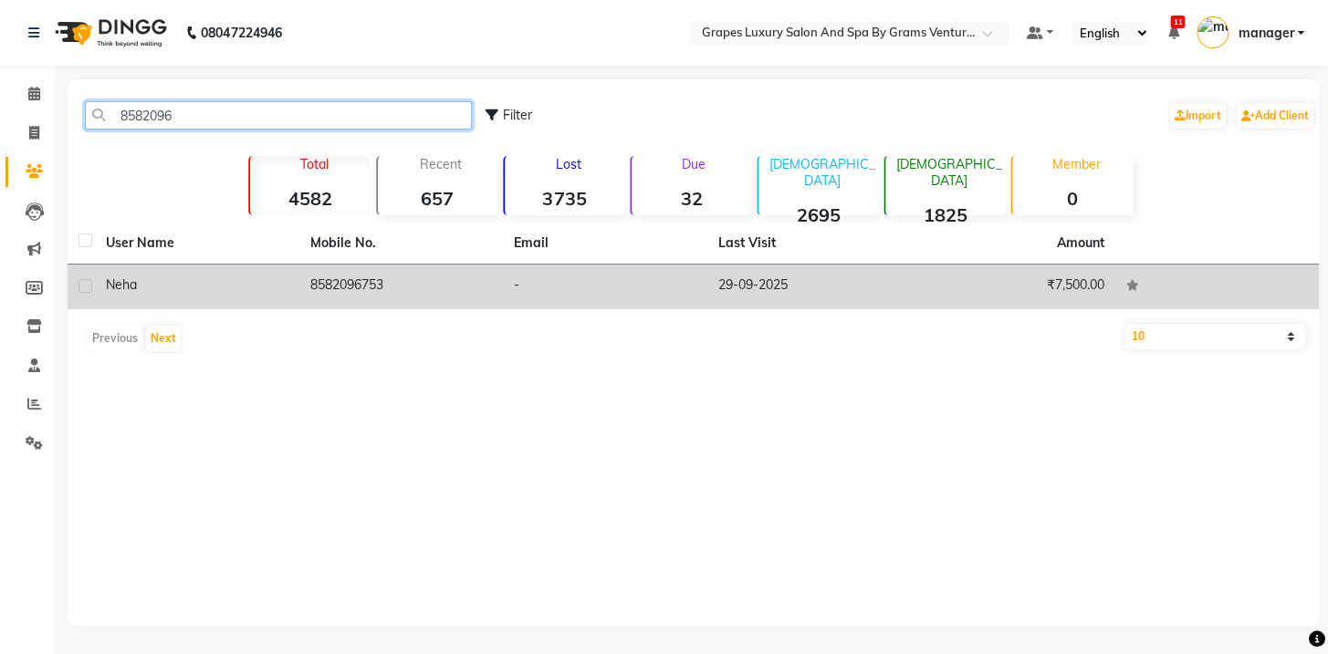
type input "8582096"
click at [373, 288] on td "8582096753" at bounding box center [401, 287] width 204 height 45
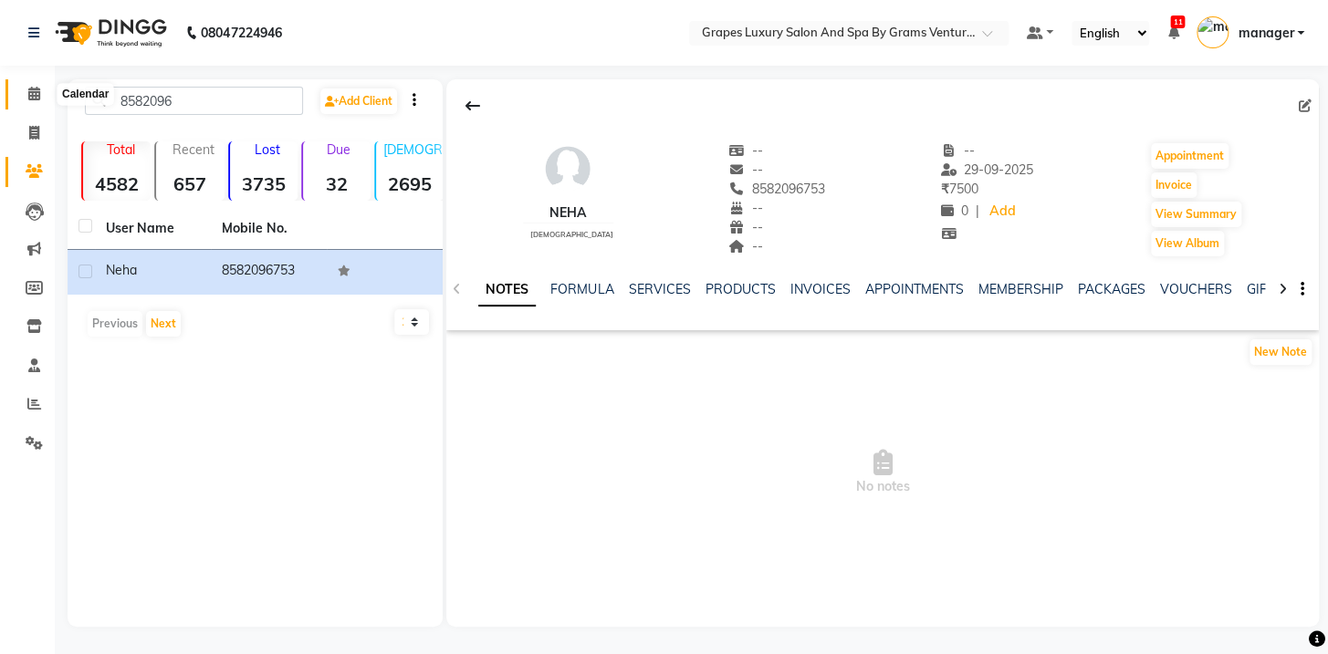
click at [35, 92] on icon at bounding box center [34, 94] width 12 height 14
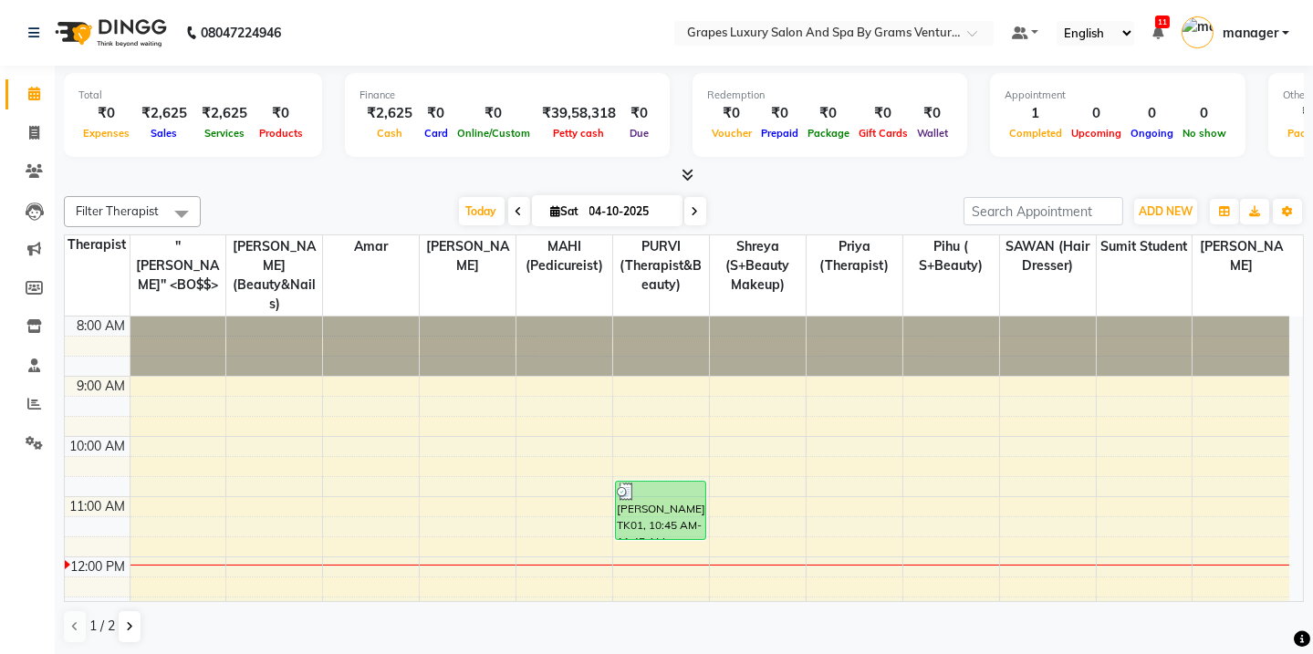
click at [0, 212] on li "Leads" at bounding box center [27, 211] width 55 height 39
drag, startPoint x: 42, startPoint y: 228, endPoint x: 39, endPoint y: 249, distance: 21.2
click at [39, 249] on ul "Calendar Invoice Clients Leads Marketing Members Inventory Staff Reports Settin…" at bounding box center [27, 273] width 55 height 397
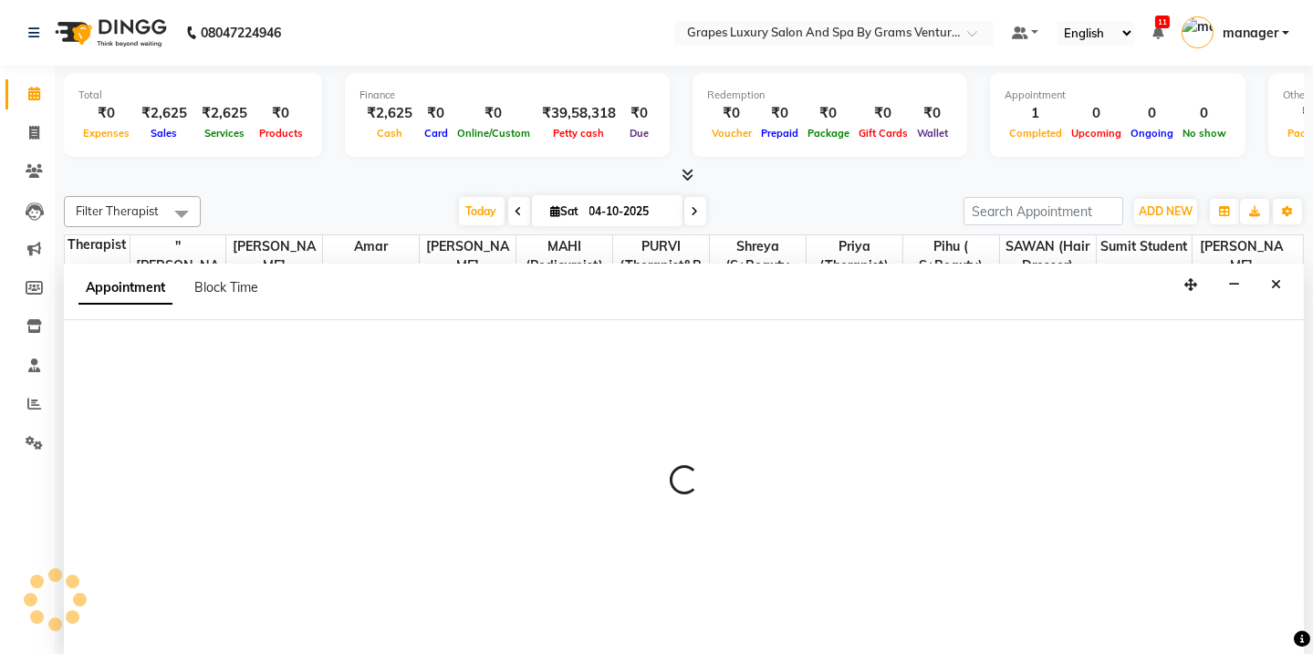
select select "79782"
select select "tentative"
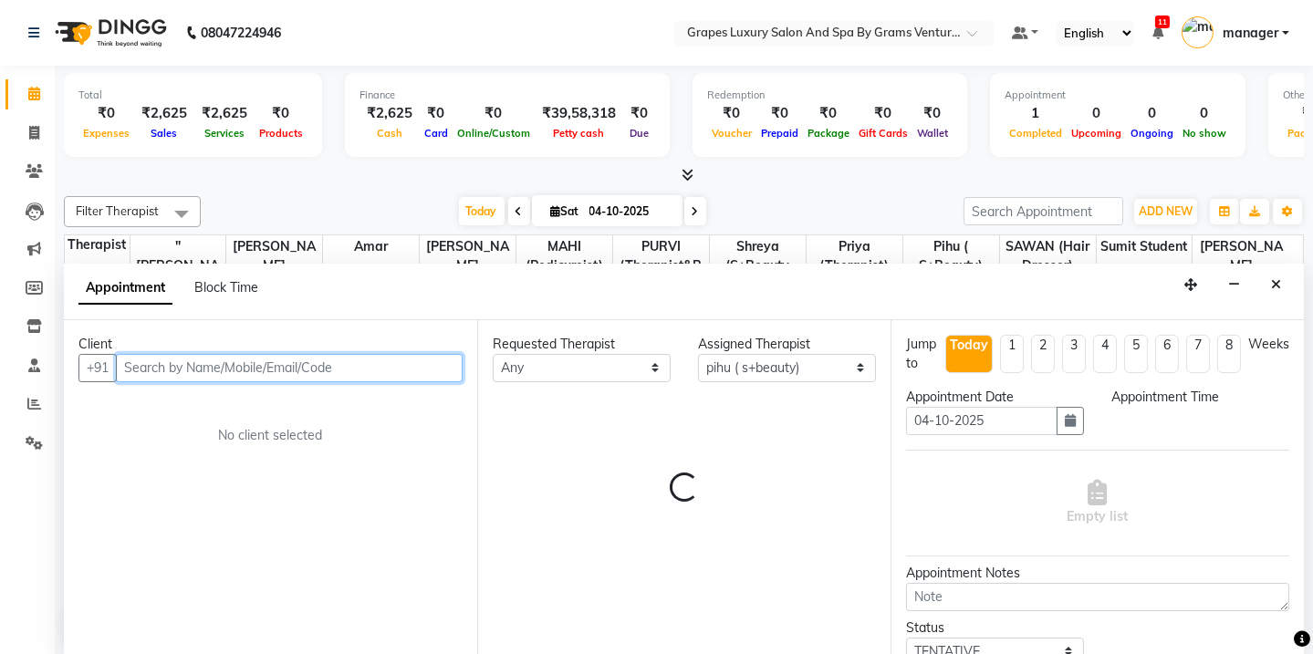
select select "705"
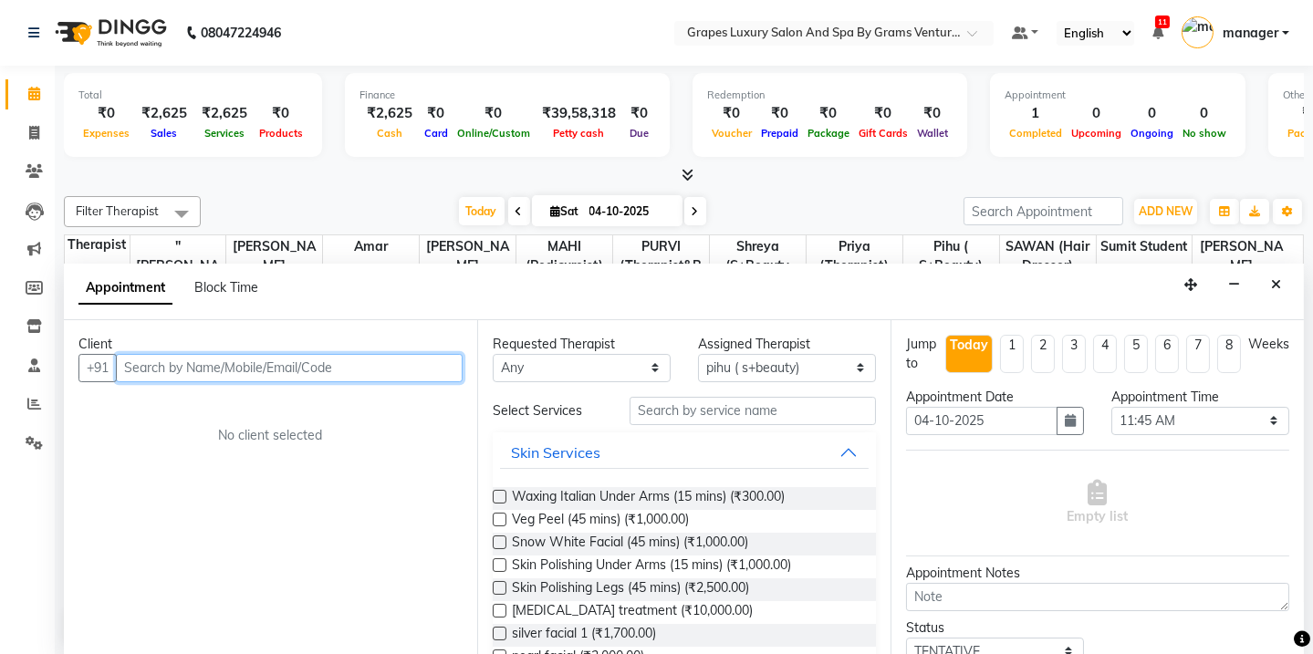
click at [179, 365] on input "text" at bounding box center [289, 368] width 347 height 28
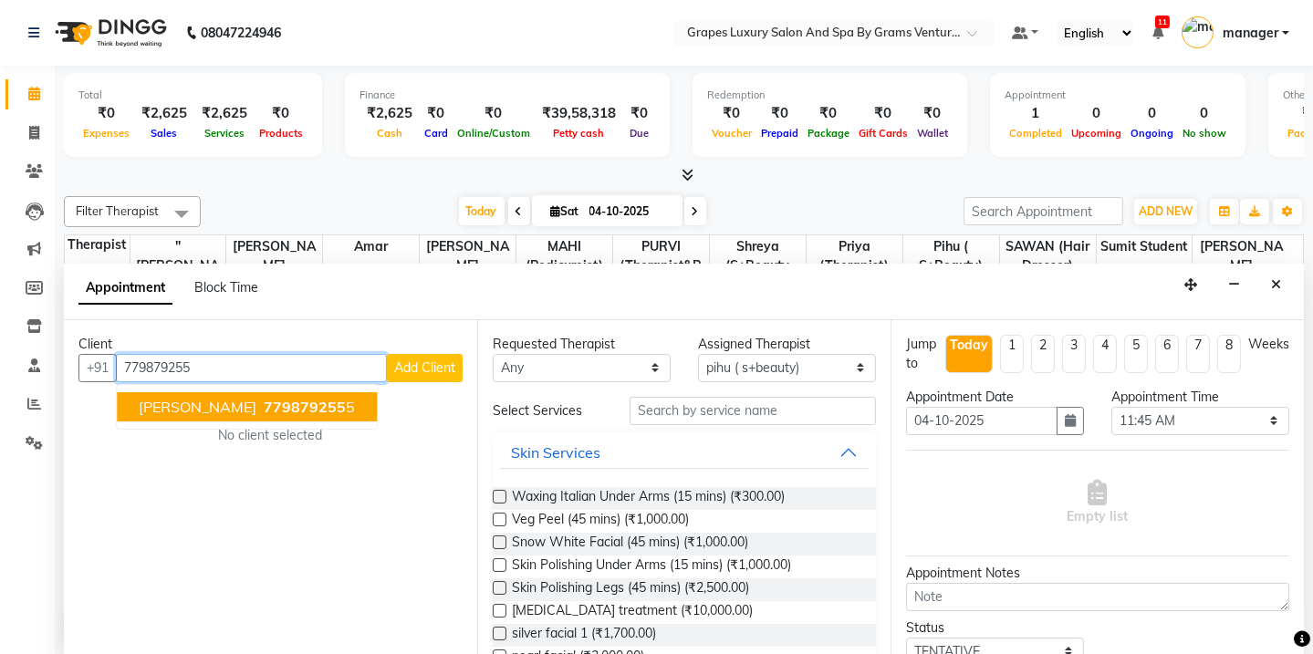
click at [203, 401] on span "[PERSON_NAME]" at bounding box center [198, 407] width 118 height 18
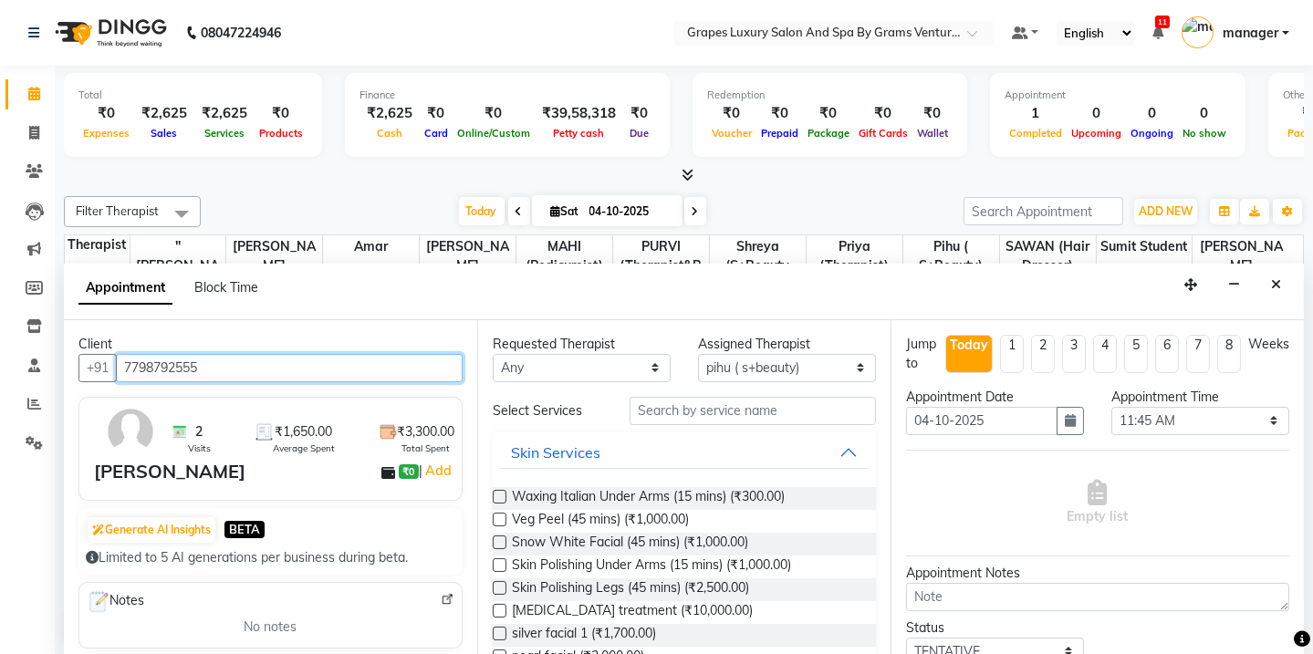
type input "7798792555"
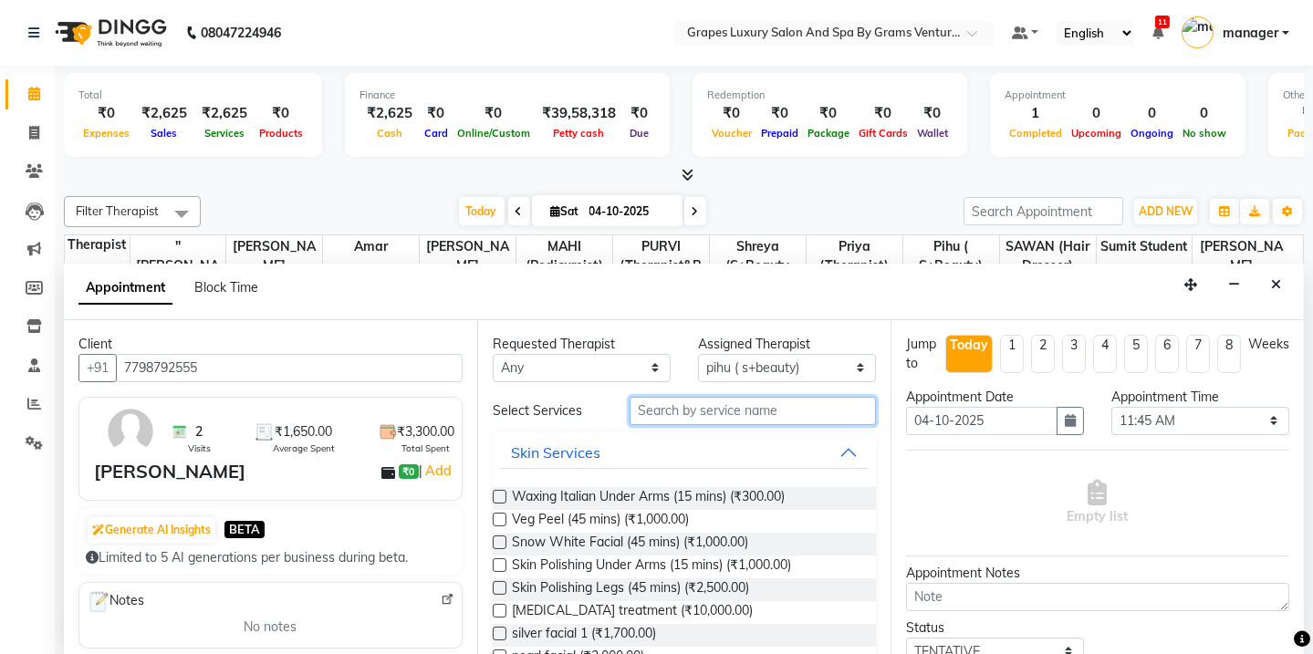
click at [690, 413] on input "text" at bounding box center [753, 411] width 246 height 28
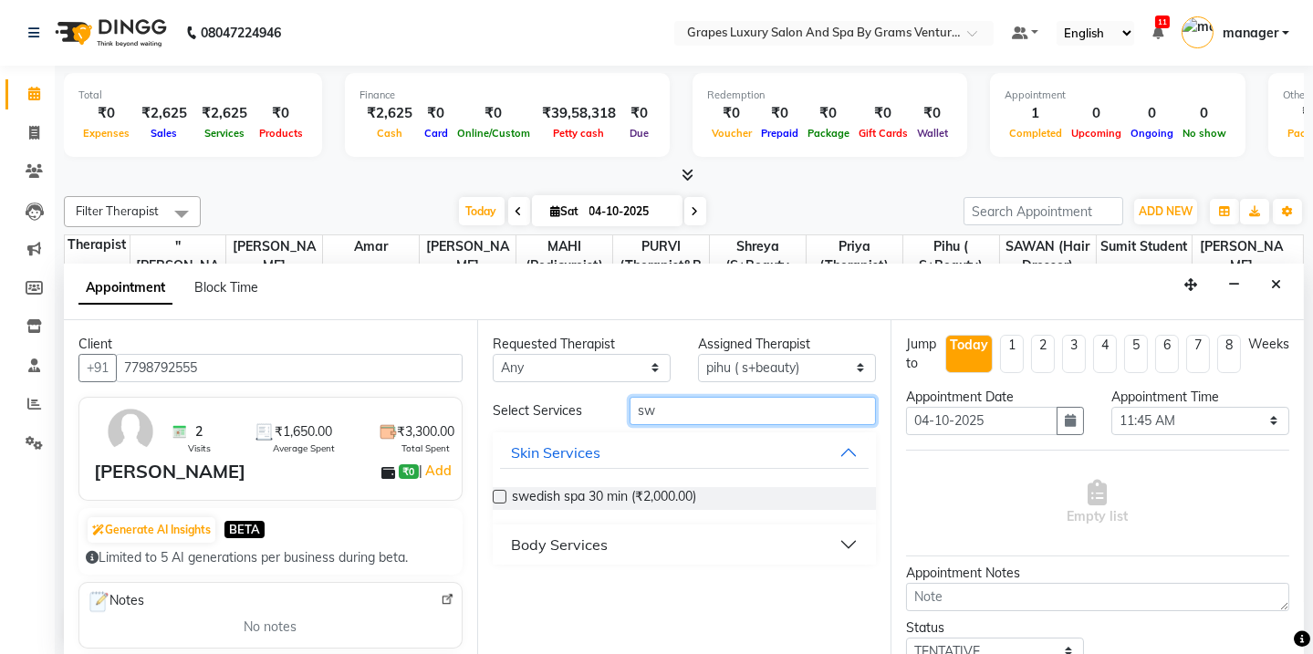
type input "sw"
click at [572, 548] on div "Body Services" at bounding box center [559, 545] width 97 height 22
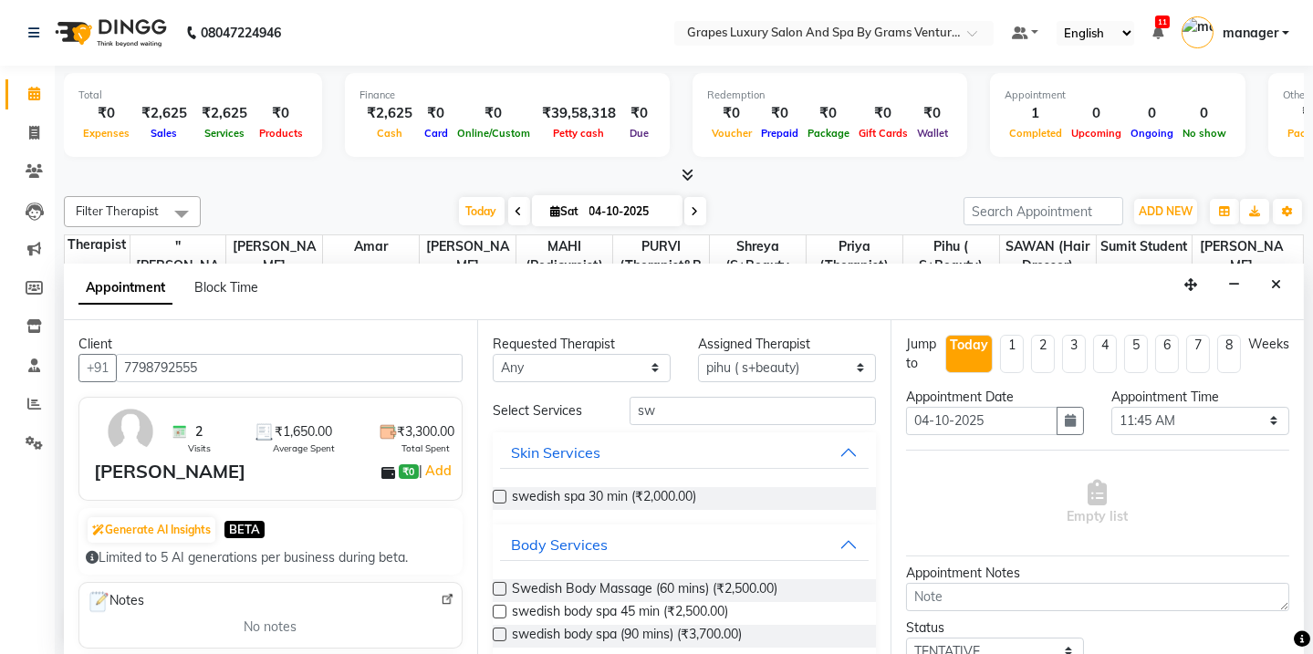
click at [497, 589] on label at bounding box center [500, 589] width 14 height 14
click at [497, 589] on input "checkbox" at bounding box center [499, 591] width 12 height 12
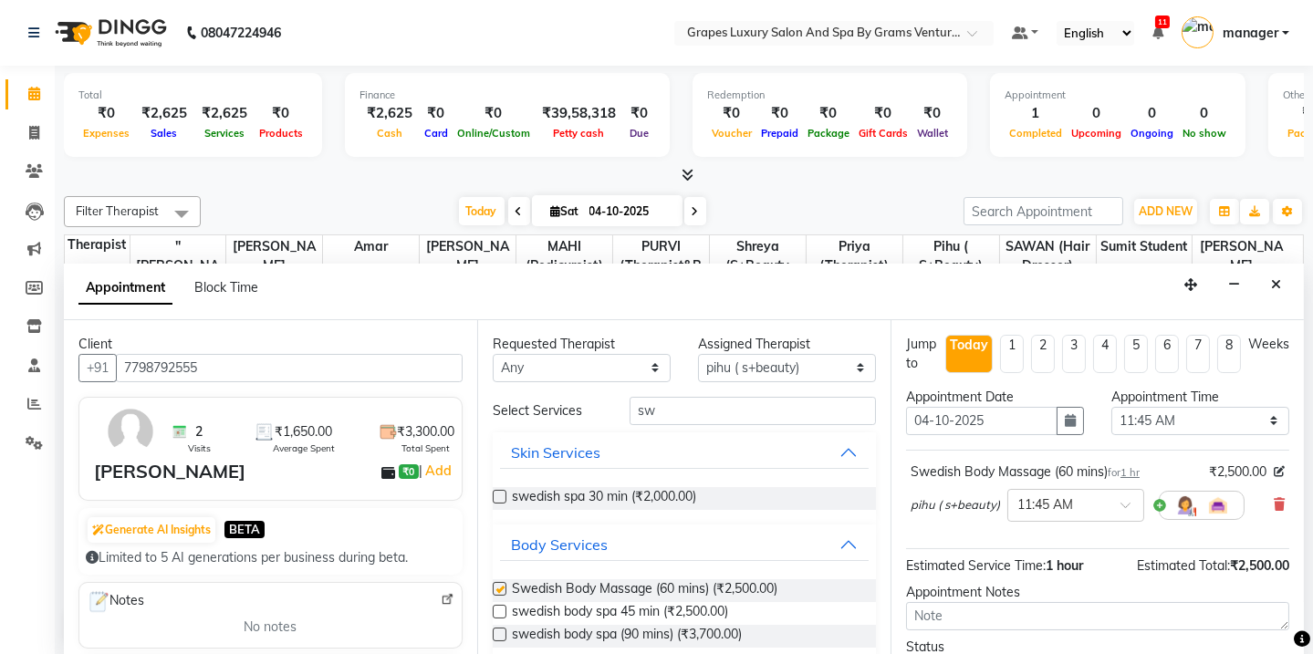
checkbox input "false"
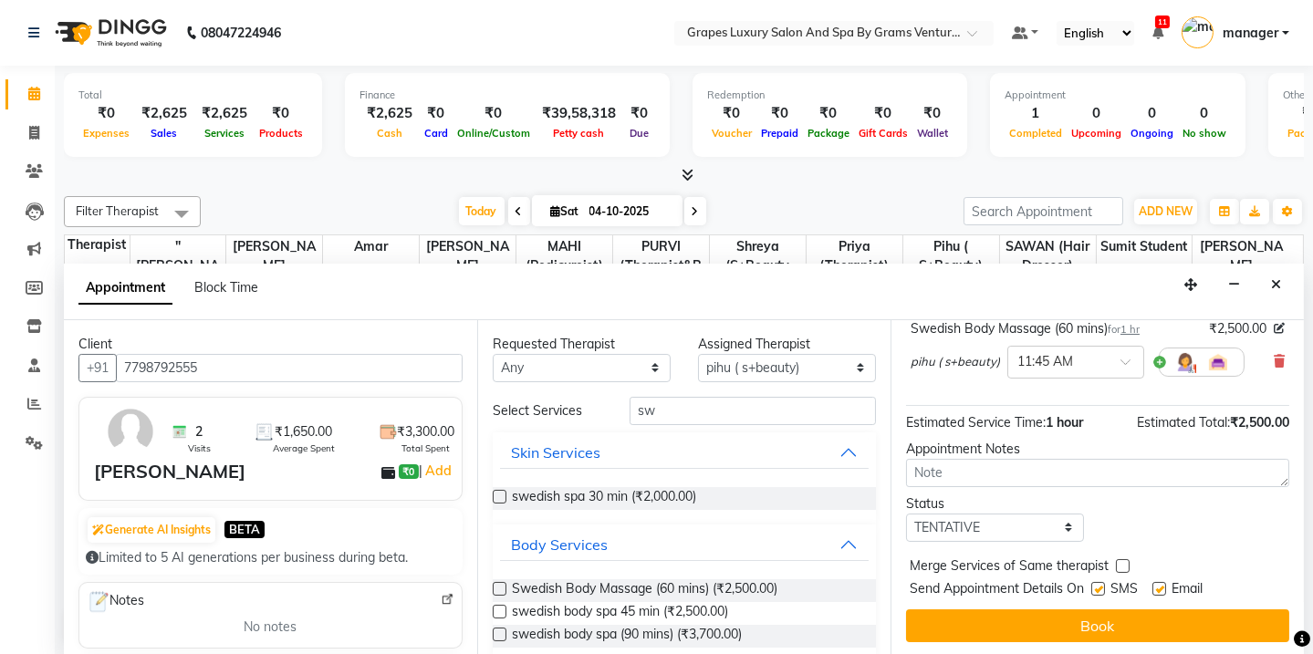
drag, startPoint x: 1095, startPoint y: 581, endPoint x: 1099, endPoint y: 591, distance: 10.7
click at [1098, 584] on label at bounding box center [1099, 589] width 14 height 14
click at [1098, 585] on input "checkbox" at bounding box center [1098, 591] width 12 height 12
checkbox input "false"
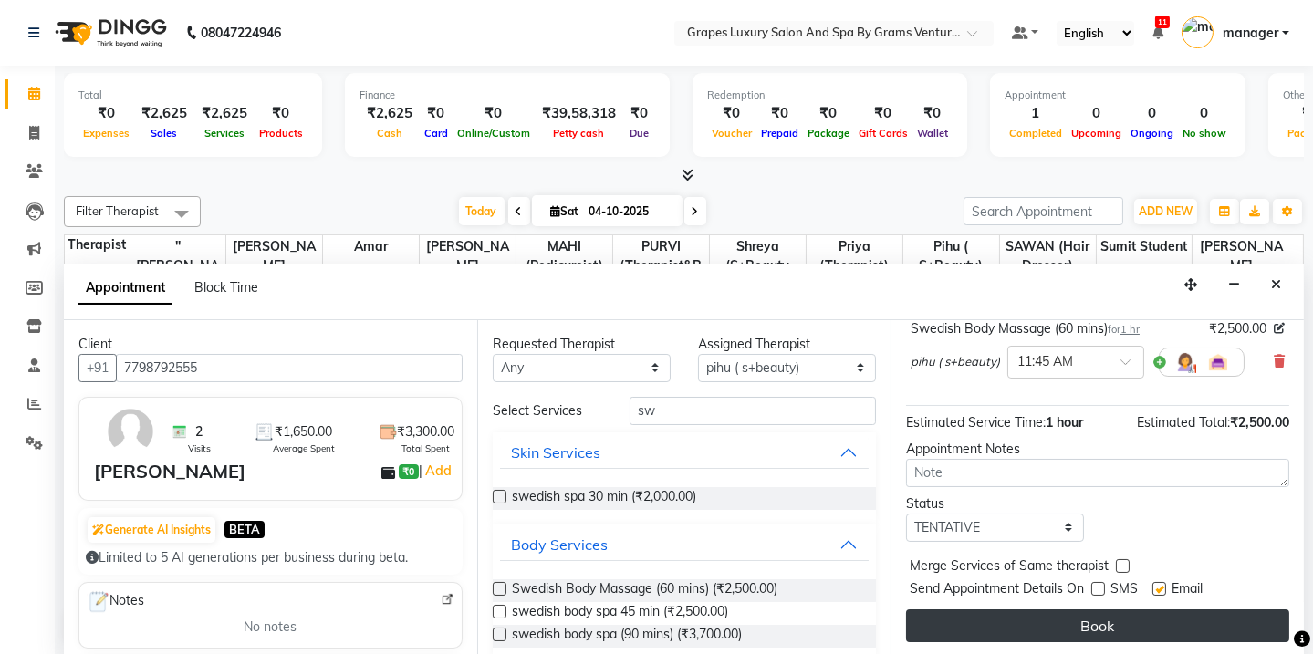
click at [1097, 612] on button "Book" at bounding box center [1097, 626] width 383 height 33
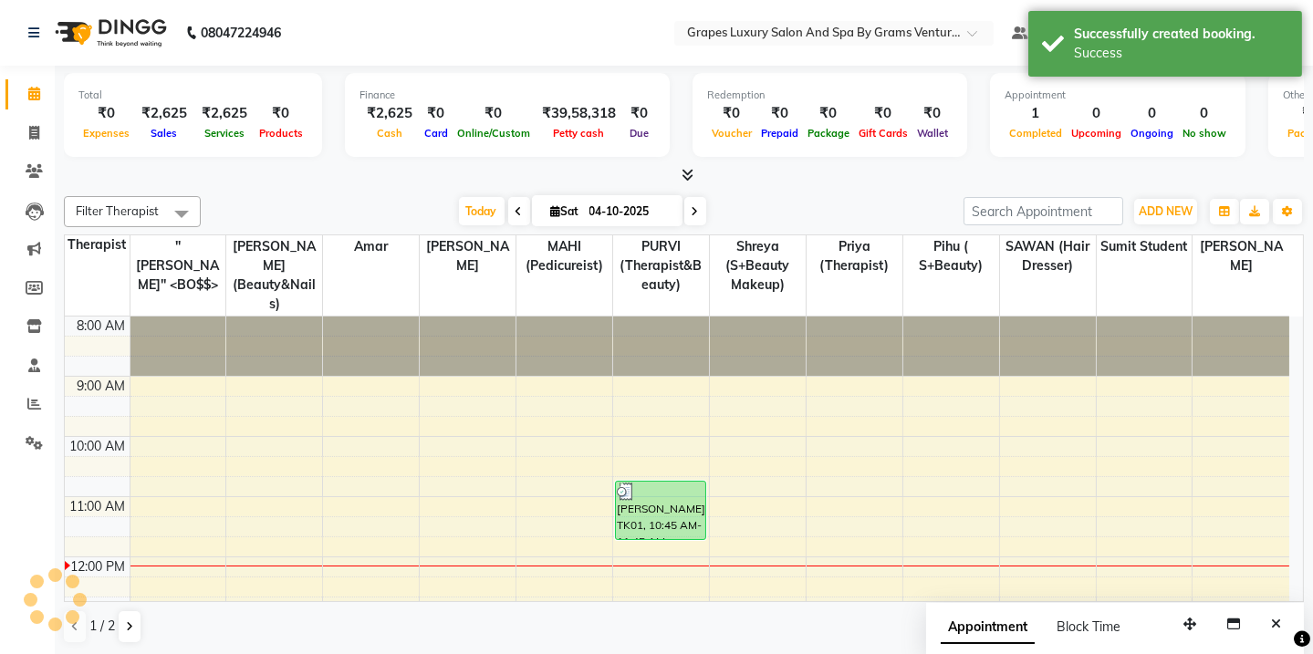
scroll to position [0, 0]
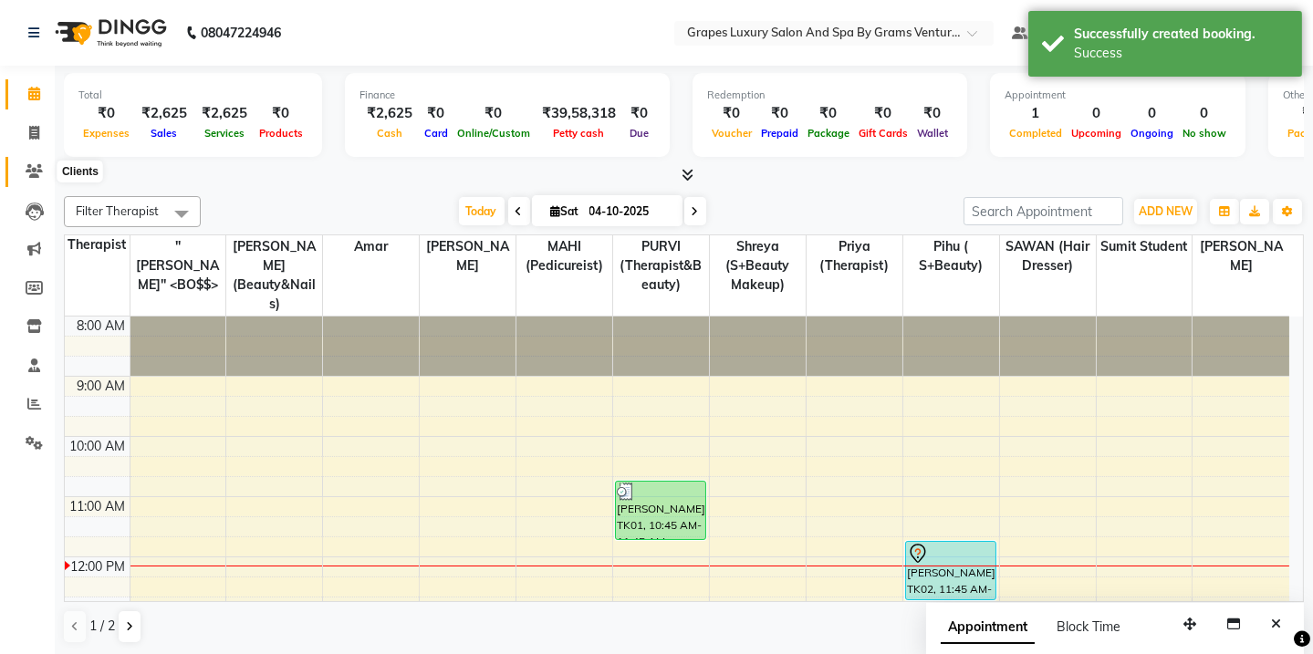
click at [27, 173] on icon at bounding box center [34, 171] width 17 height 14
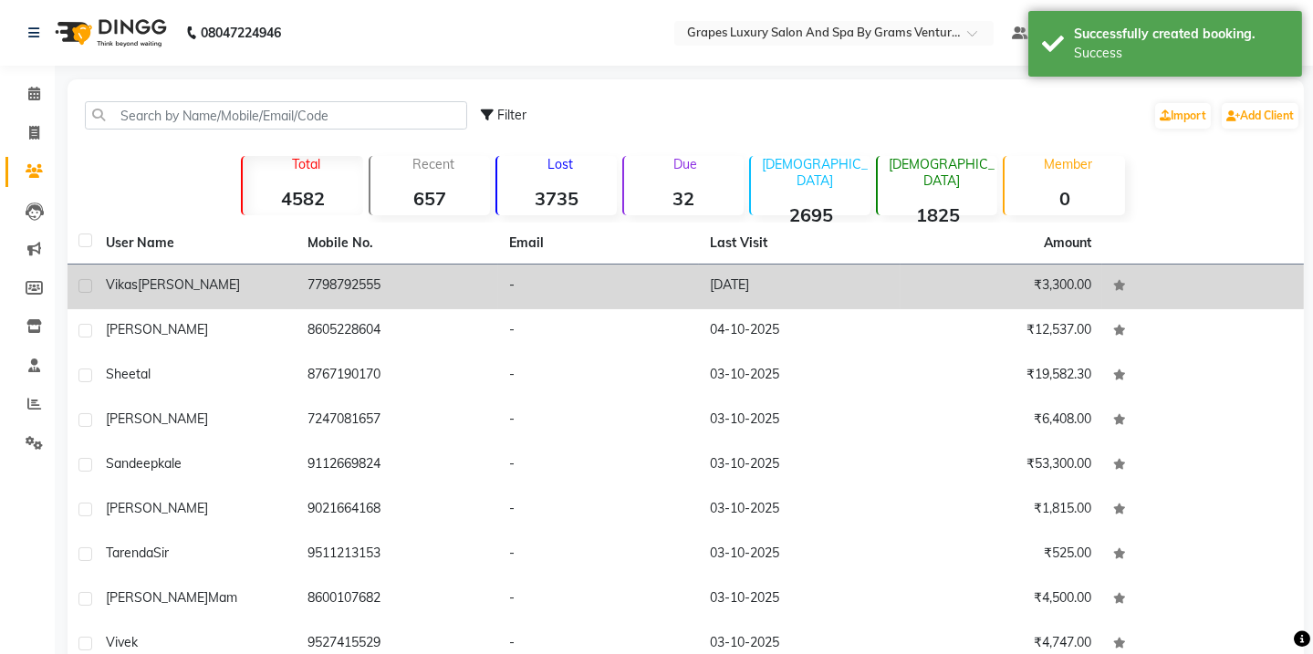
click at [149, 282] on span "[PERSON_NAME]" at bounding box center [189, 285] width 102 height 16
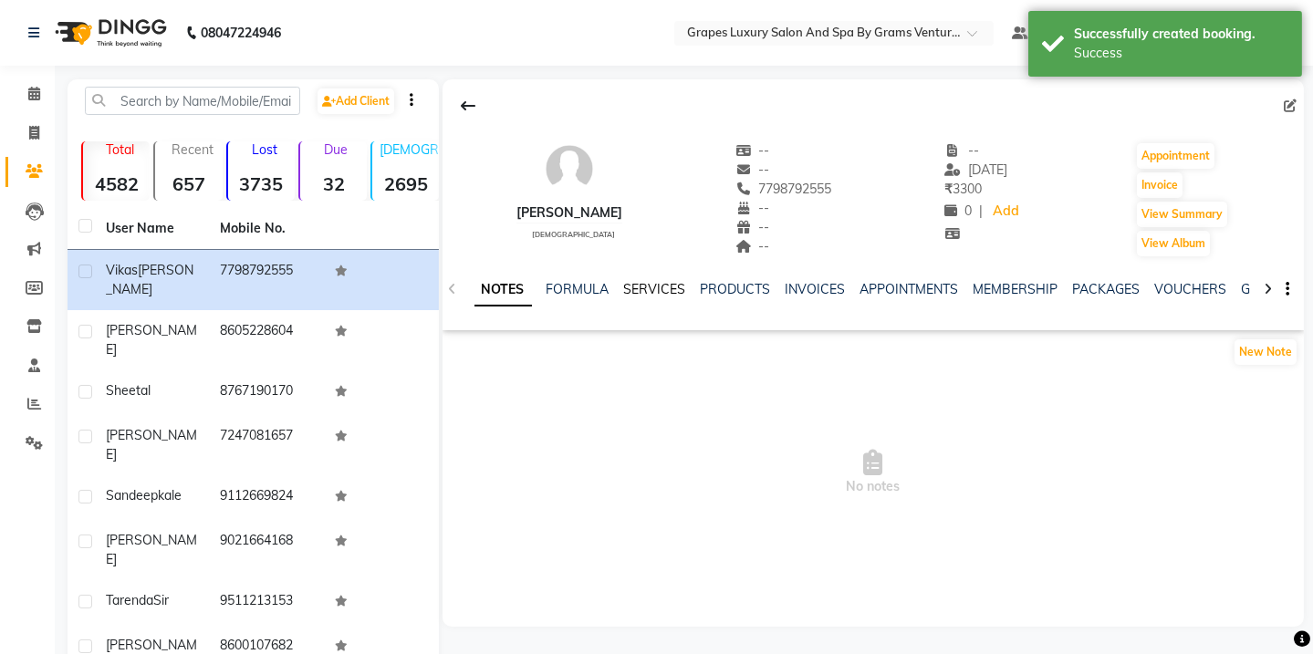
click at [659, 294] on link "SERVICES" at bounding box center [655, 289] width 62 height 16
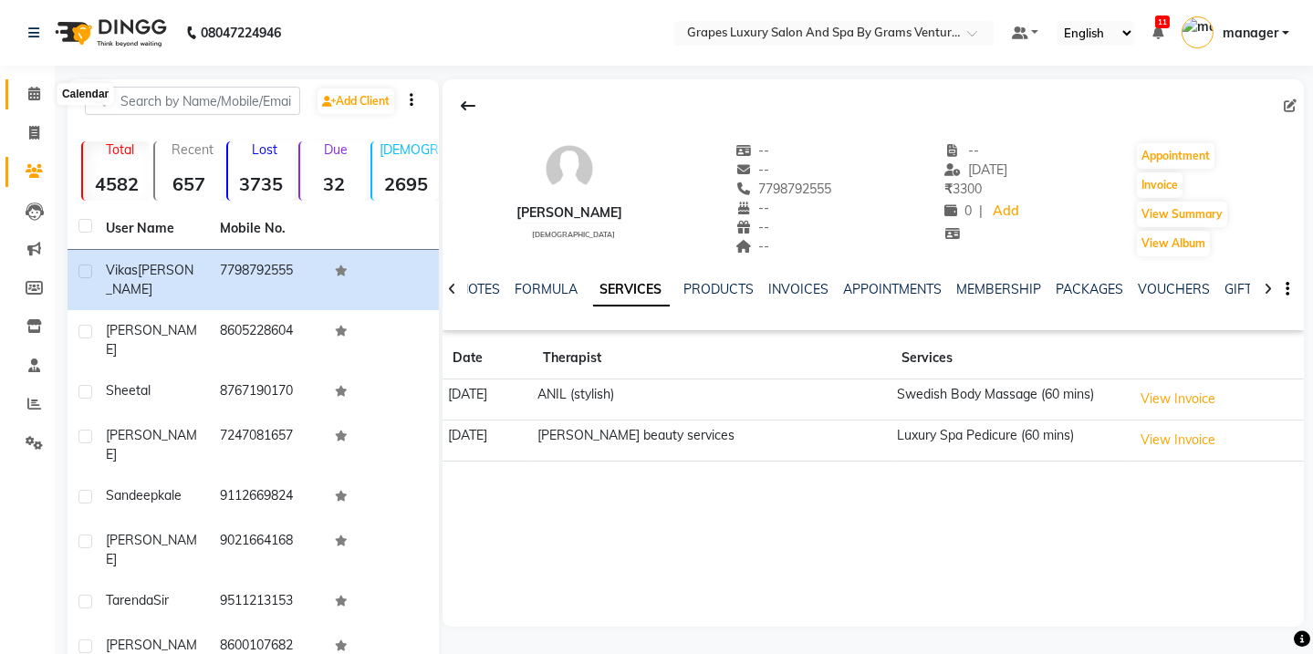
click at [26, 91] on span at bounding box center [34, 94] width 32 height 21
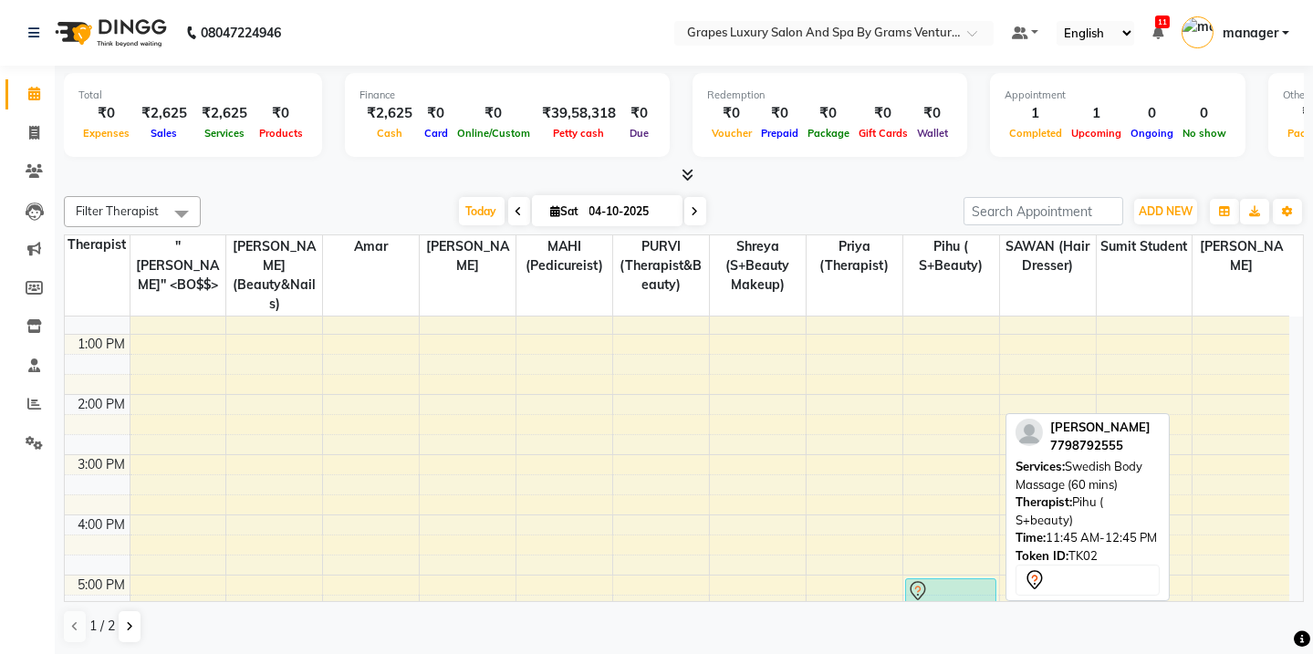
scroll to position [300, 0]
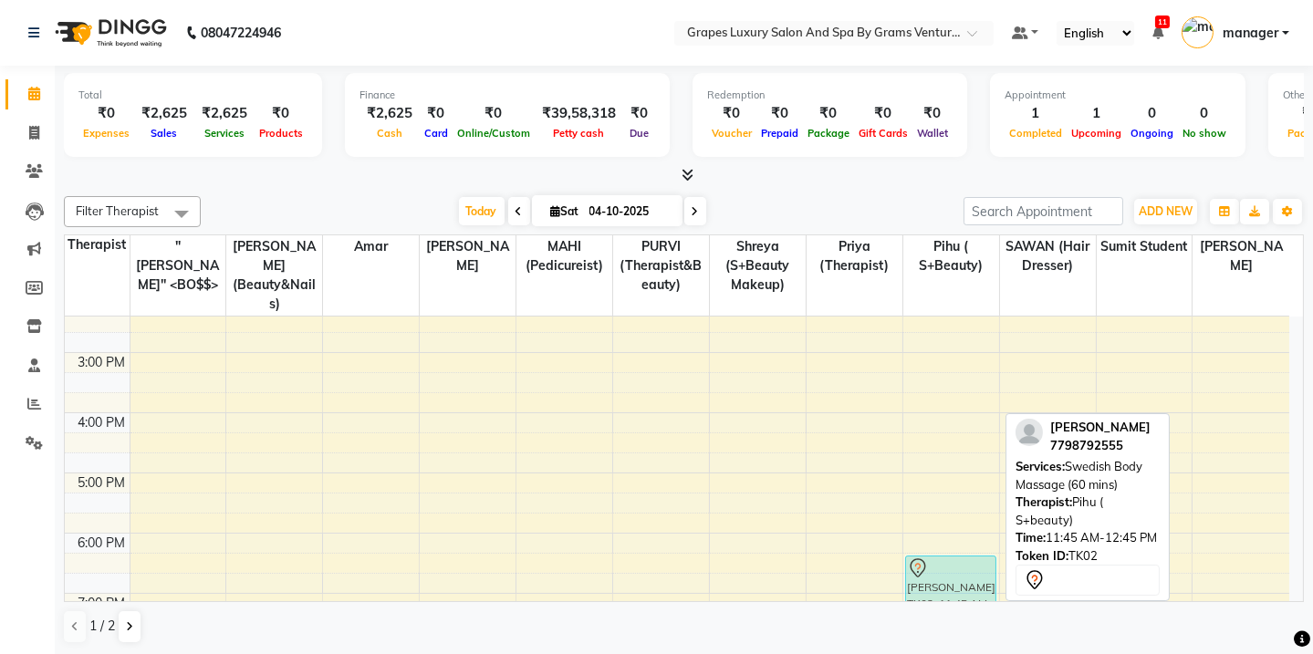
drag, startPoint x: 937, startPoint y: 403, endPoint x: 947, endPoint y: 576, distance: 173.7
click at [947, 576] on div "[PERSON_NAME], TK02, 11:45 AM-12:45 PM, Swedish Body Massage (60 mins) [PERSON_…" at bounding box center [952, 323] width 96 height 782
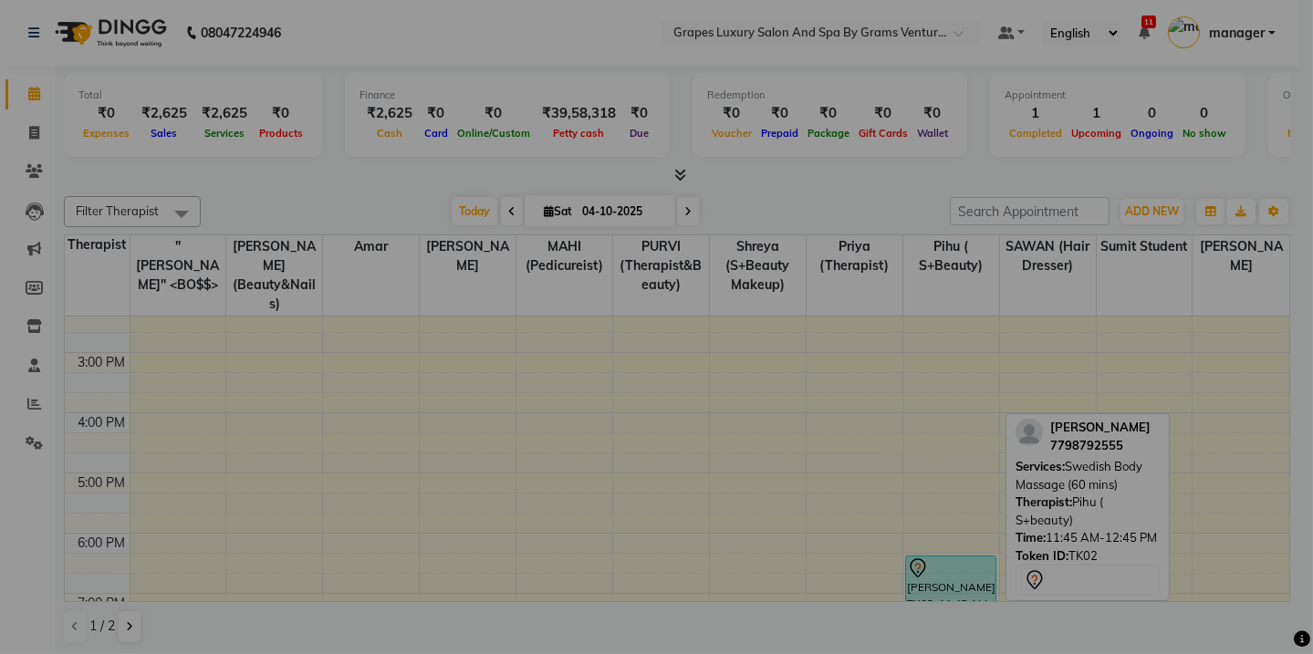
scroll to position [389, 0]
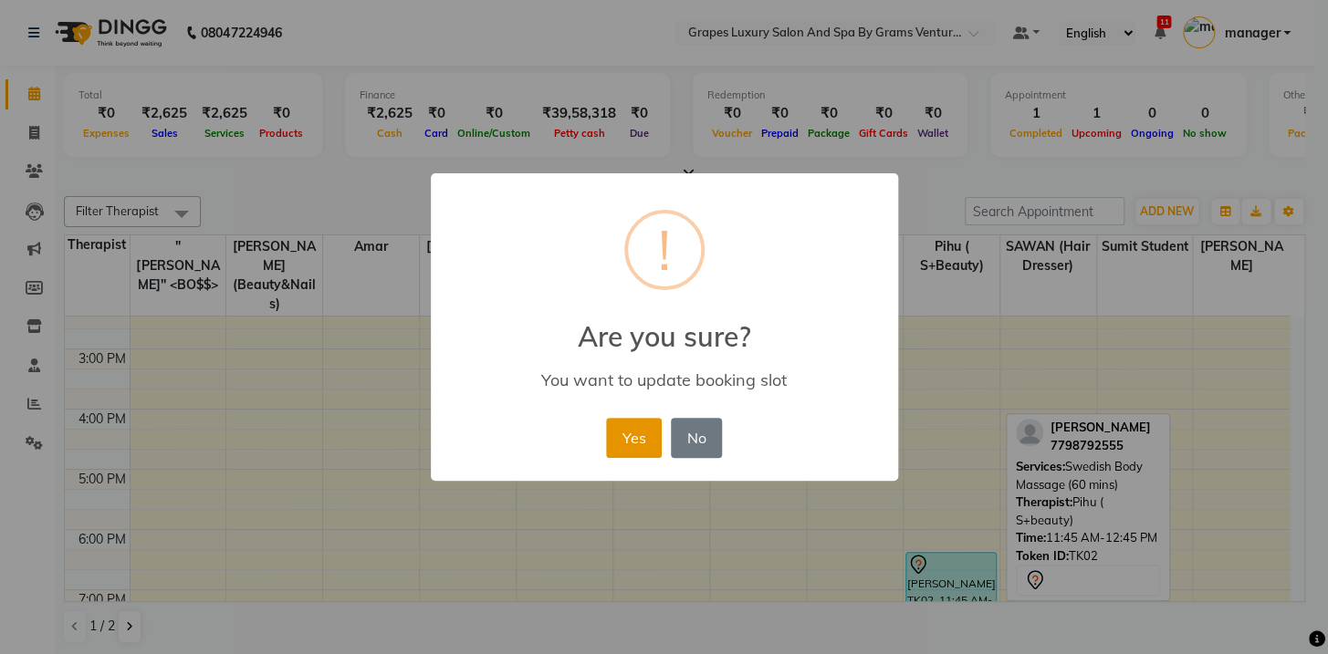
click at [640, 449] on button "Yes" at bounding box center [634, 438] width 56 height 40
